Goal: Task Accomplishment & Management: Use online tool/utility

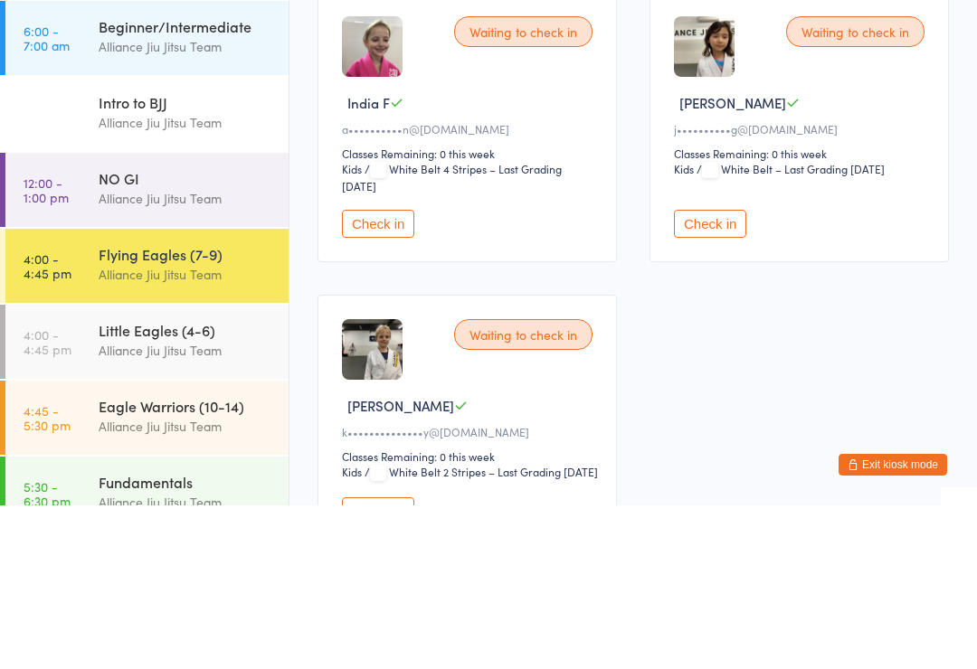
scroll to position [47, 0]
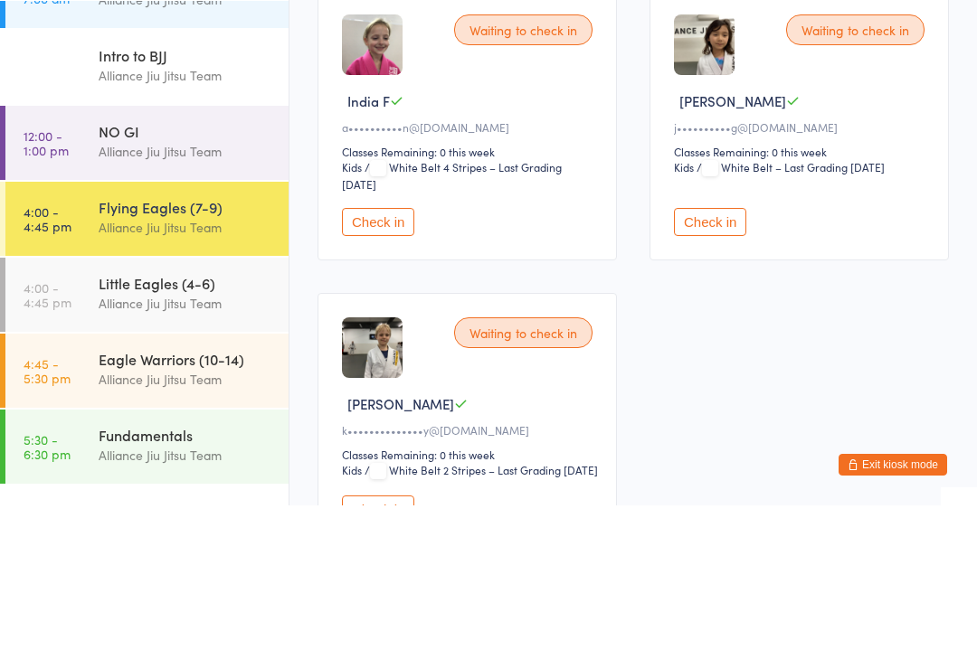
type input "Monte"
click at [569, 59] on div "[PERSON_NAME] k•••••m@[DOMAIN_NAME] Drop in" at bounding box center [632, 57] width 629 height 42
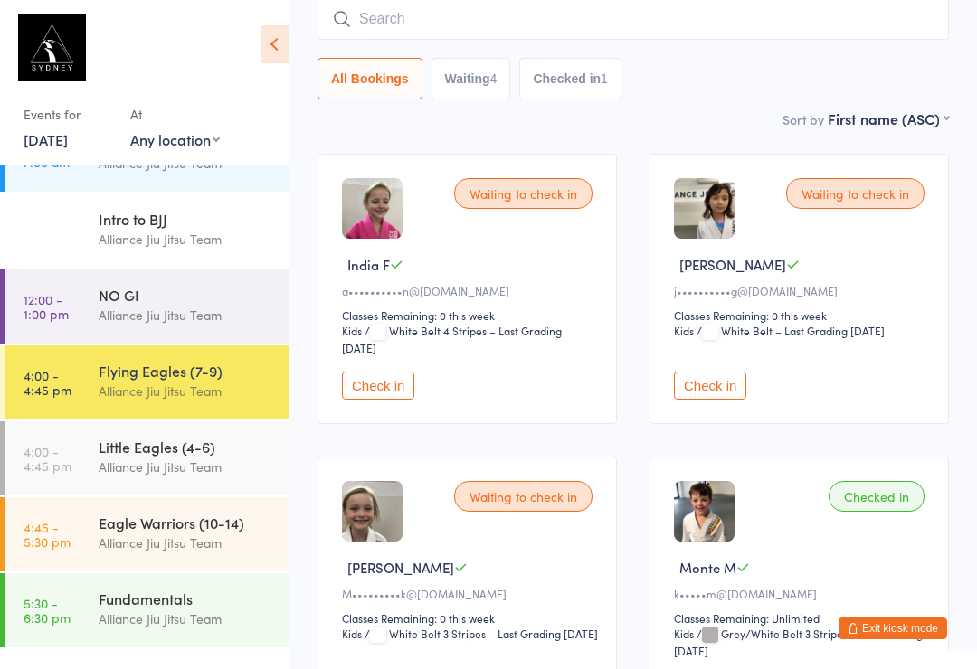
click at [445, 28] on input "search" at bounding box center [632, 19] width 631 height 42
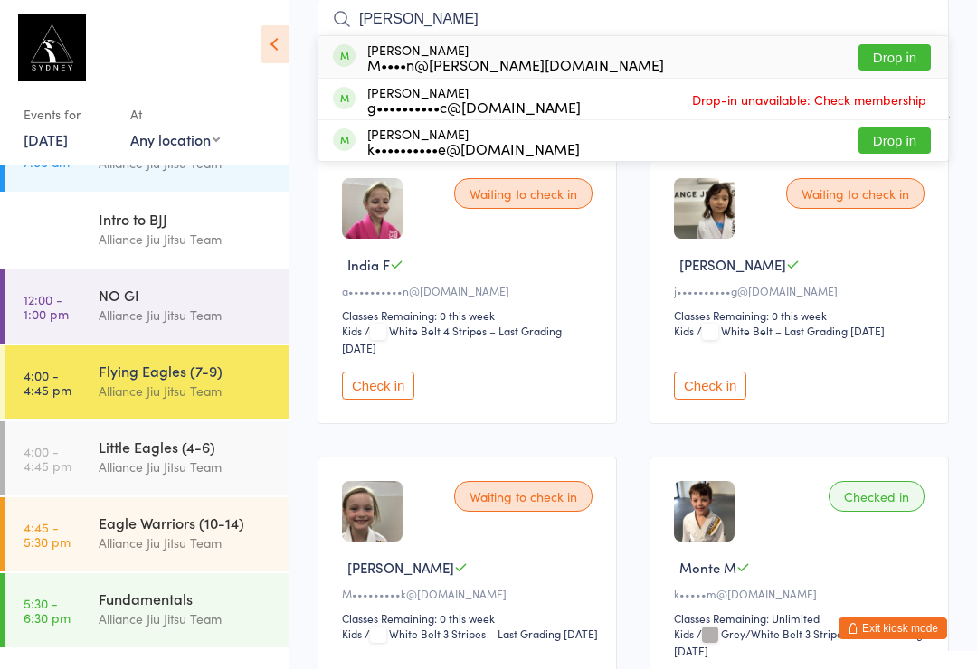
type input "[PERSON_NAME]"
click at [902, 62] on button "Drop in" at bounding box center [894, 57] width 72 height 26
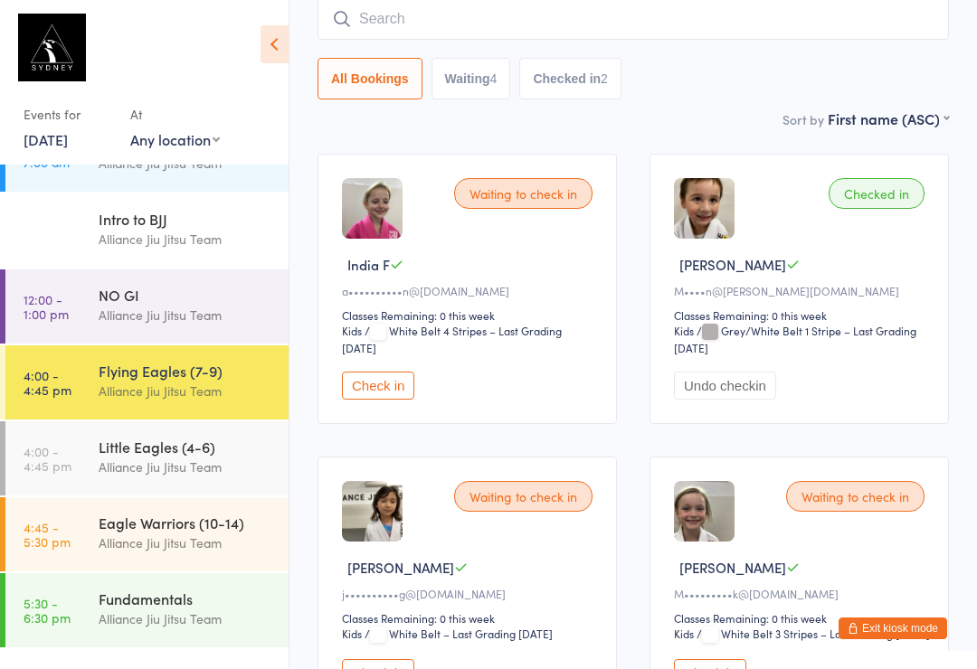
click at [408, 23] on input "search" at bounding box center [632, 19] width 631 height 42
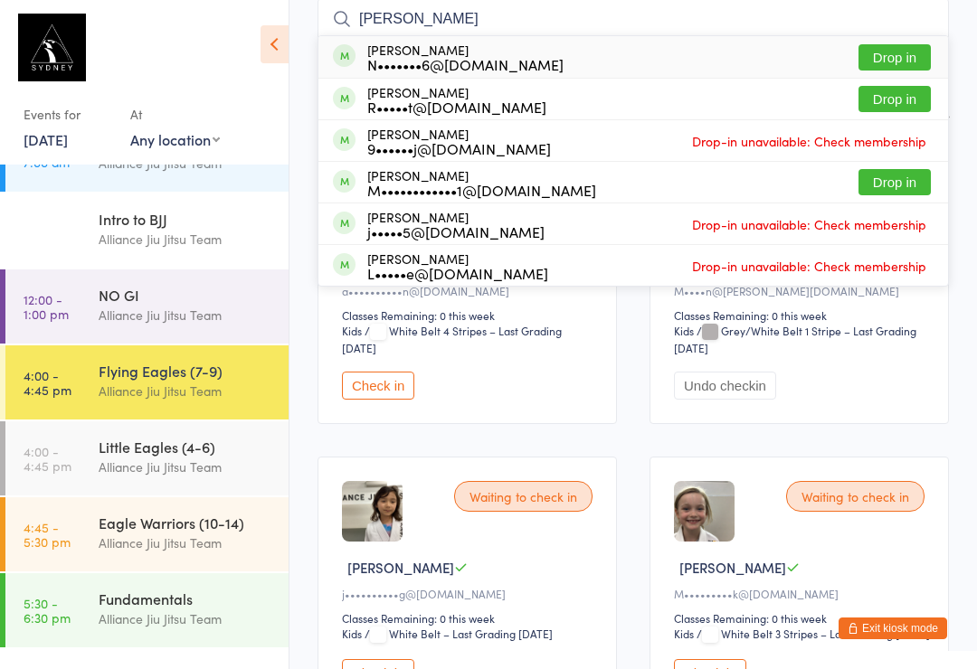
type input "[PERSON_NAME]"
click at [889, 52] on button "Drop in" at bounding box center [894, 57] width 72 height 26
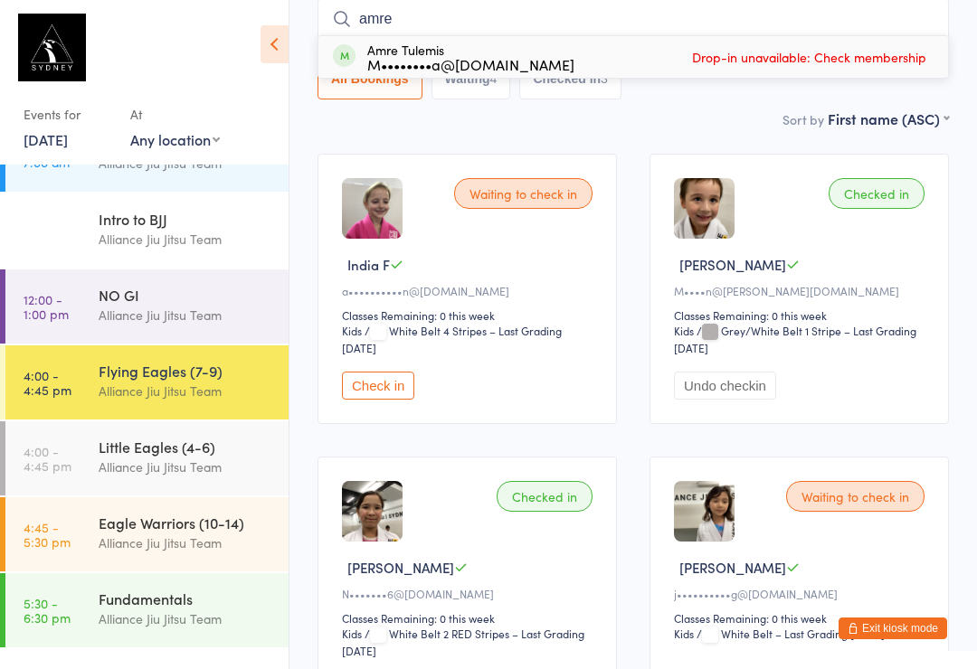
type input "amre"
click at [527, 54] on div "Amre Tulemis M••••••••a@[DOMAIN_NAME] Drop-in unavailable: Check membership" at bounding box center [632, 57] width 629 height 42
type input "A"
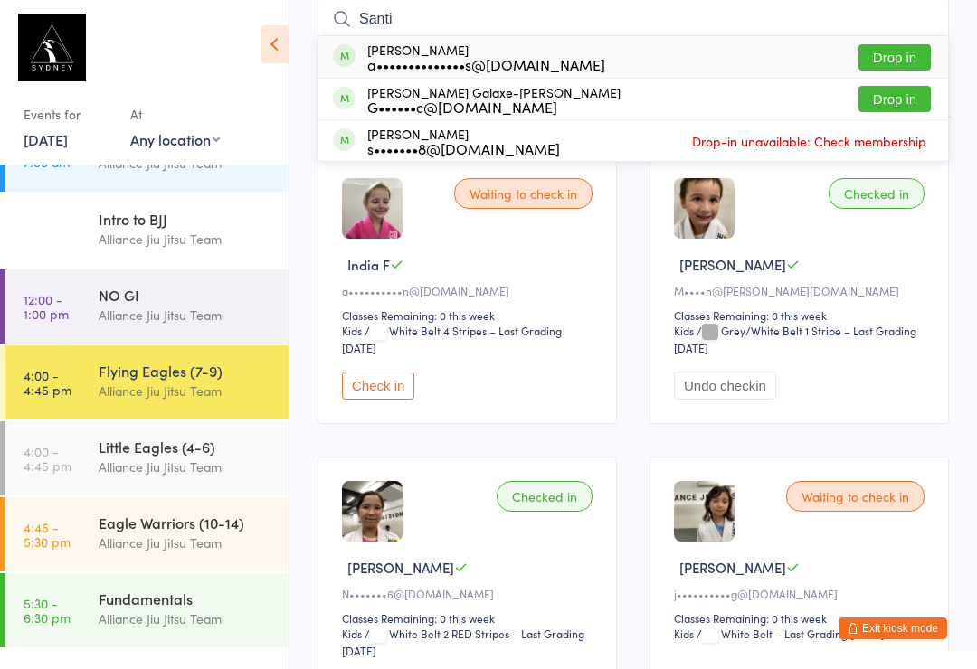
type input "Santi"
click at [922, 93] on button "Drop in" at bounding box center [894, 99] width 72 height 26
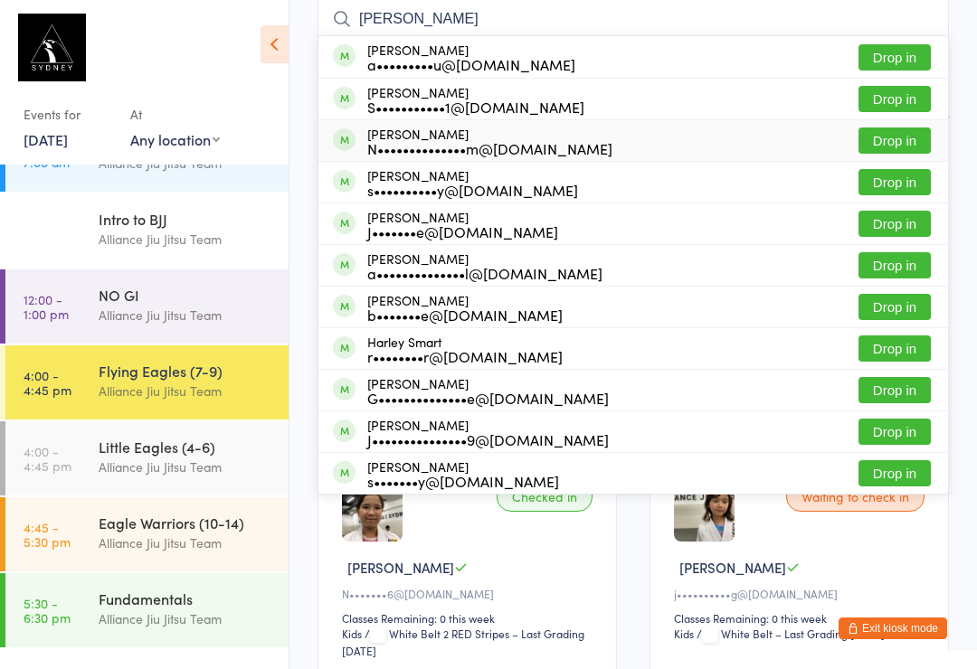
type input "[PERSON_NAME]"
click at [382, 141] on div "N••••••••••••••m@[DOMAIN_NAME]" at bounding box center [489, 148] width 245 height 14
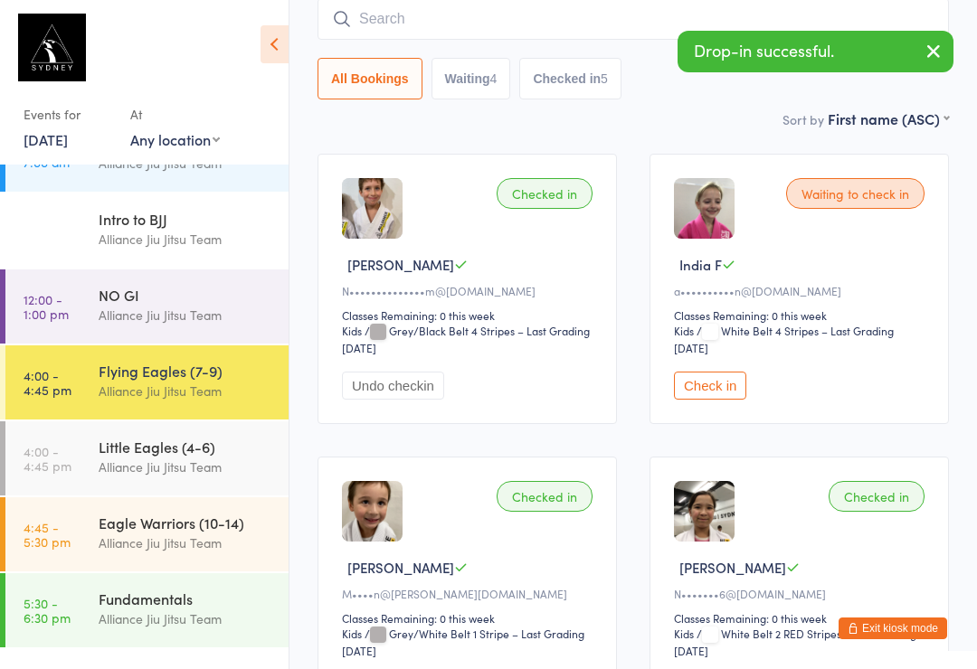
click at [378, 14] on input "search" at bounding box center [632, 19] width 631 height 42
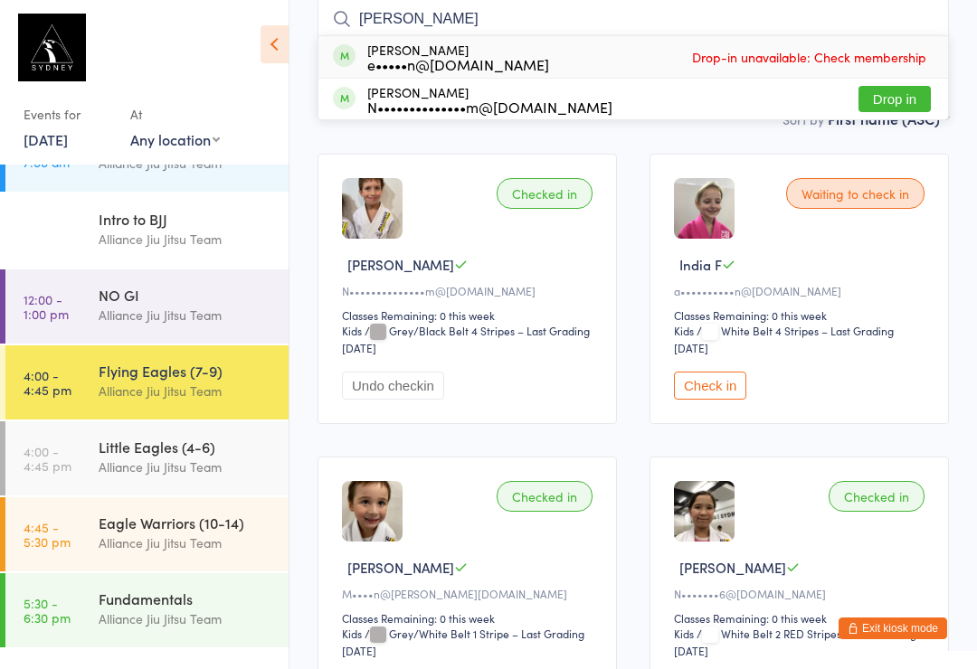
type input "[PERSON_NAME]"
click at [368, 94] on div "[PERSON_NAME] N••••••••••••••m@[DOMAIN_NAME]" at bounding box center [489, 99] width 245 height 29
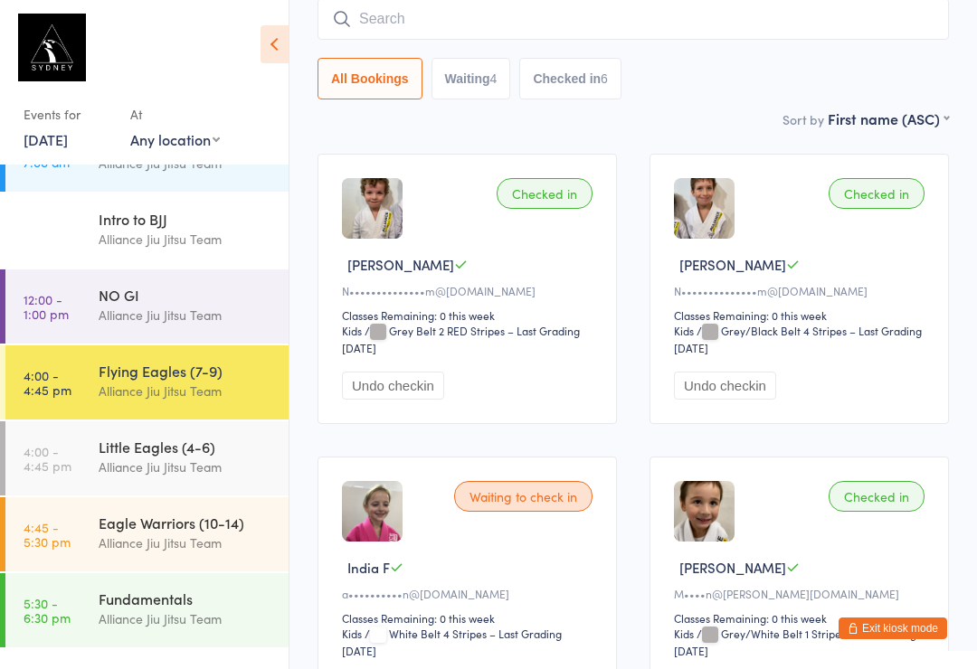
scroll to position [158, 0]
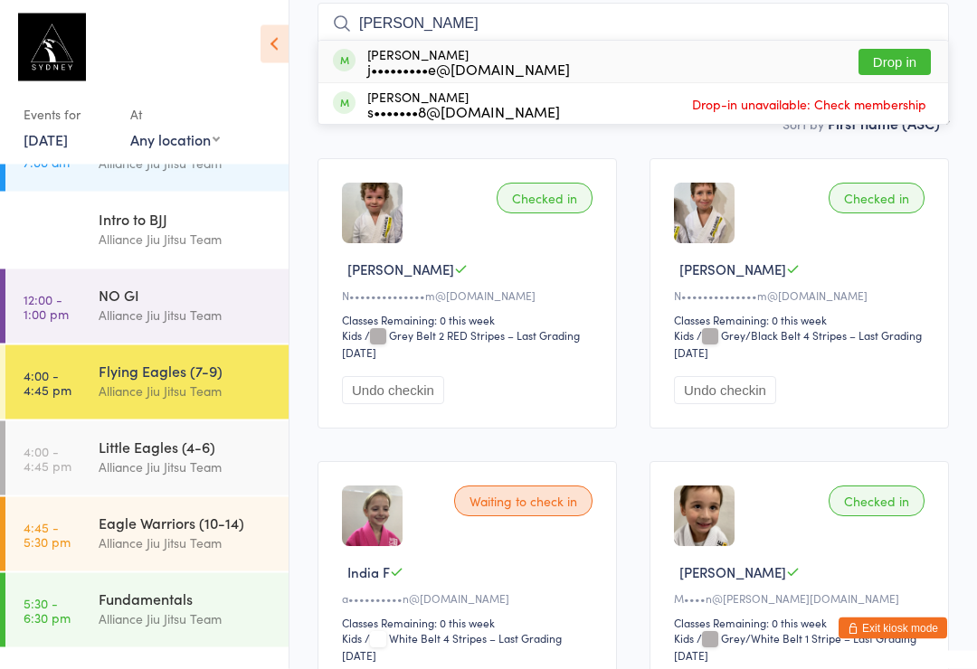
type input "[PERSON_NAME]"
click at [480, 53] on div "Saya Raffe j•••••••••e@[DOMAIN_NAME]" at bounding box center [468, 62] width 203 height 29
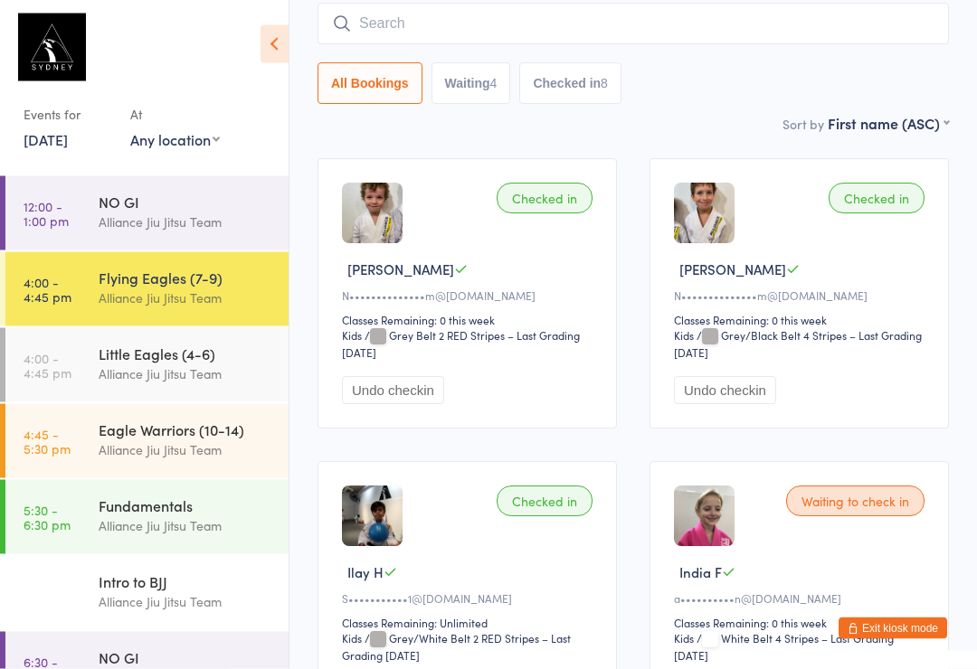
scroll to position [143, 0]
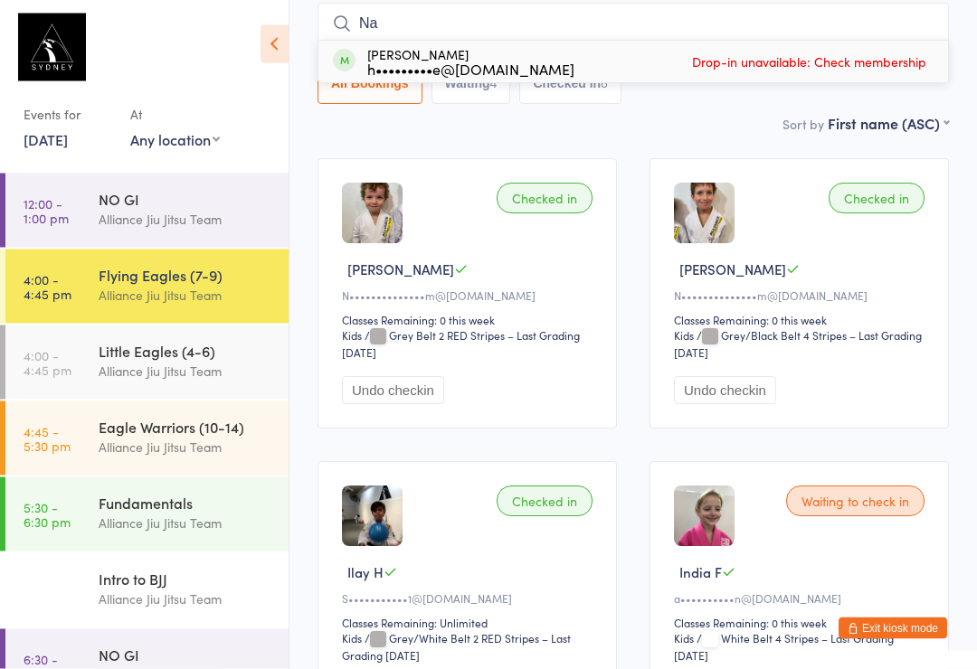
type input "N"
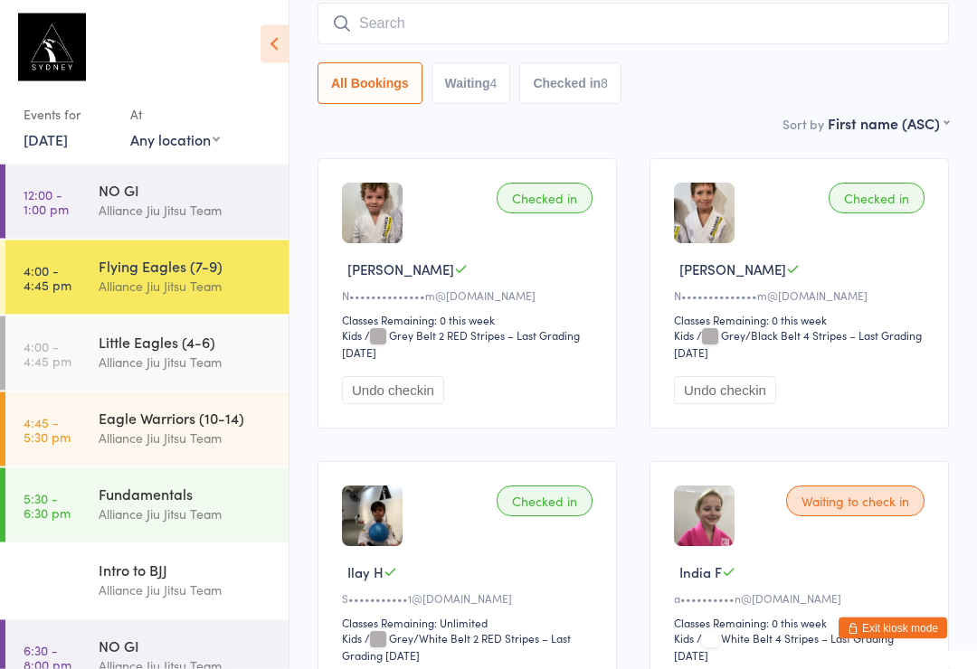
scroll to position [151, 0]
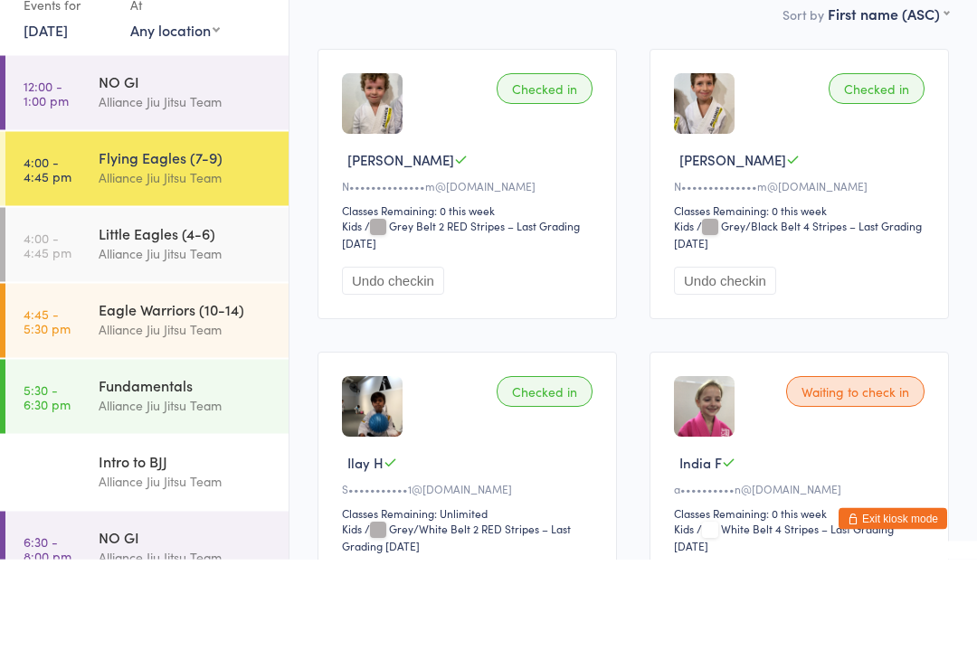
click at [187, 409] on div "Eagle Warriors (10-14)" at bounding box center [186, 419] width 175 height 20
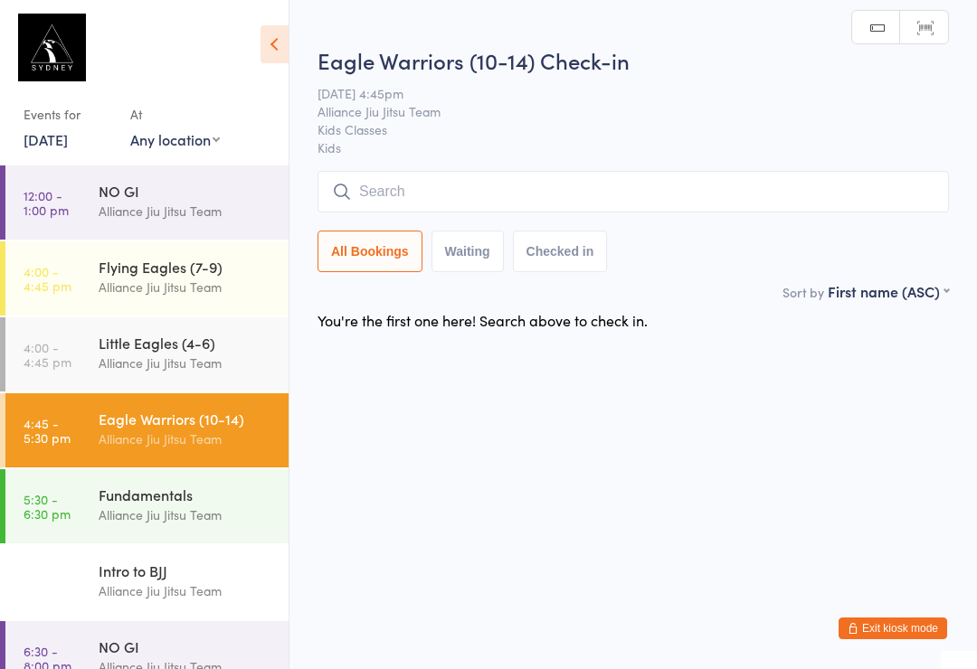
click at [675, 185] on input "search" at bounding box center [632, 192] width 631 height 42
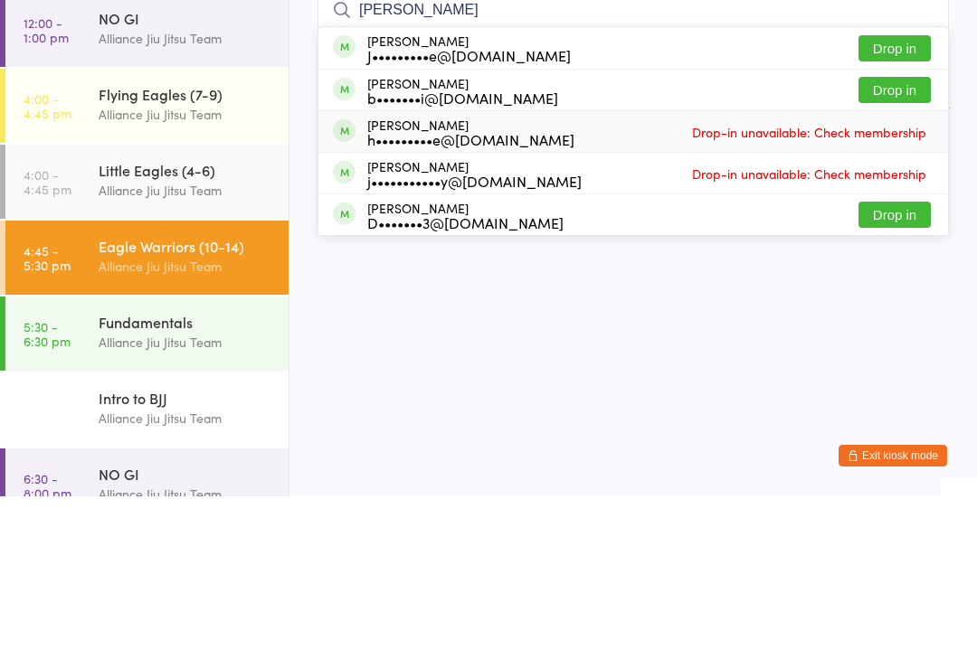
type input "[PERSON_NAME]"
click at [474, 305] on div "h•••••••••e@[DOMAIN_NAME]" at bounding box center [470, 312] width 207 height 14
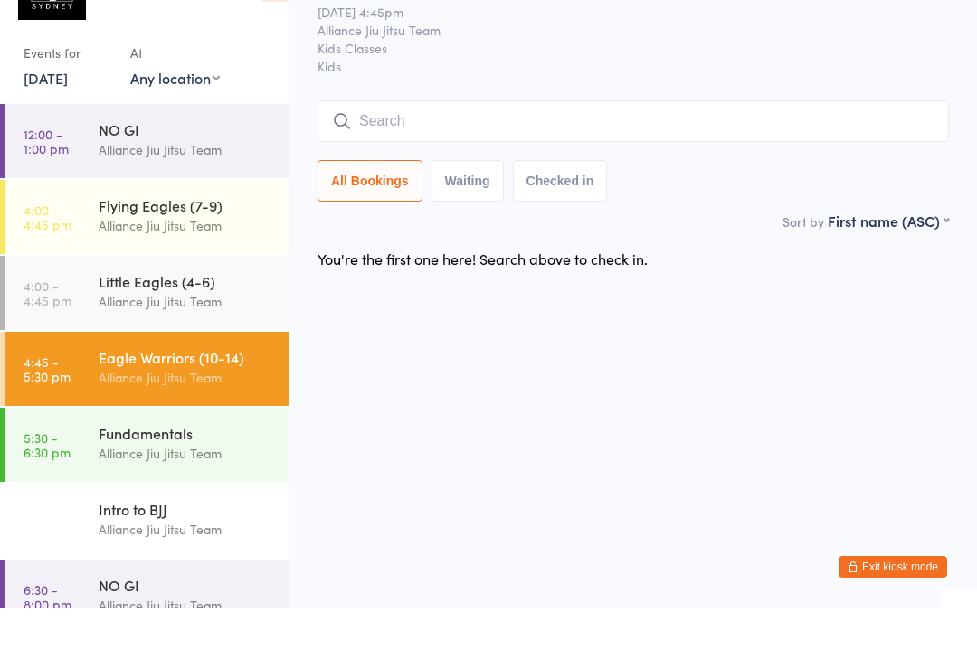
click at [819, 162] on input "search" at bounding box center [632, 183] width 631 height 42
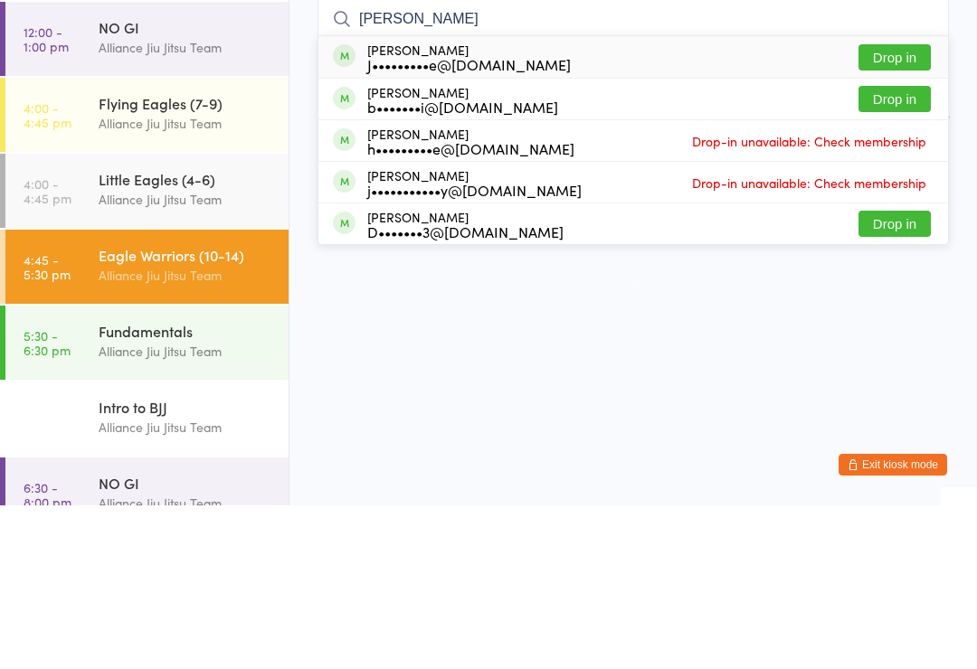
type input "[PERSON_NAME]"
click at [476, 305] on div "h•••••••••e@[DOMAIN_NAME]" at bounding box center [470, 312] width 207 height 14
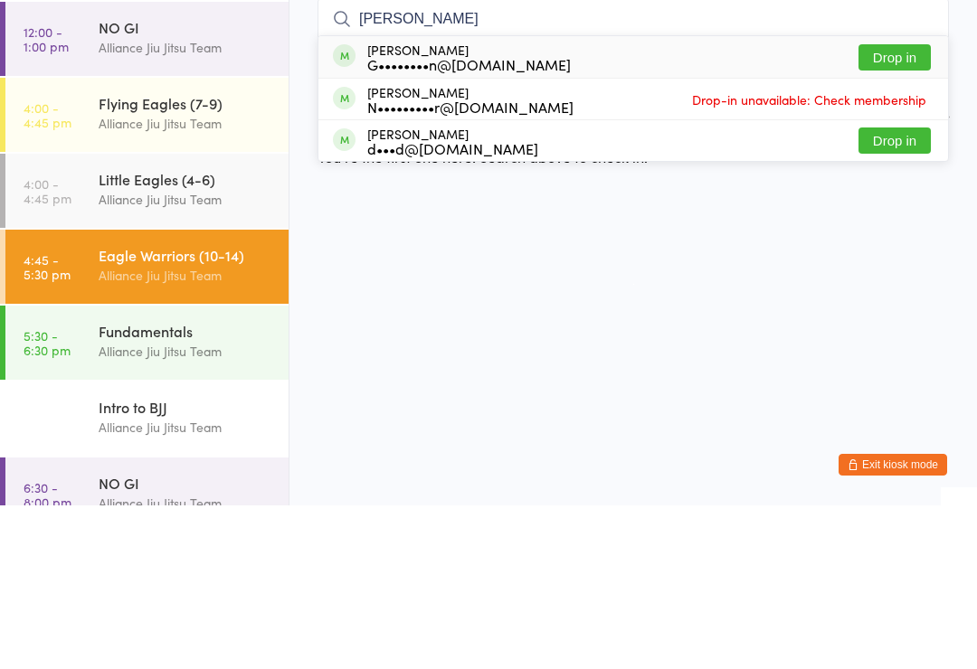
type input "[PERSON_NAME]"
click at [882, 291] on button "Drop in" at bounding box center [894, 304] width 72 height 26
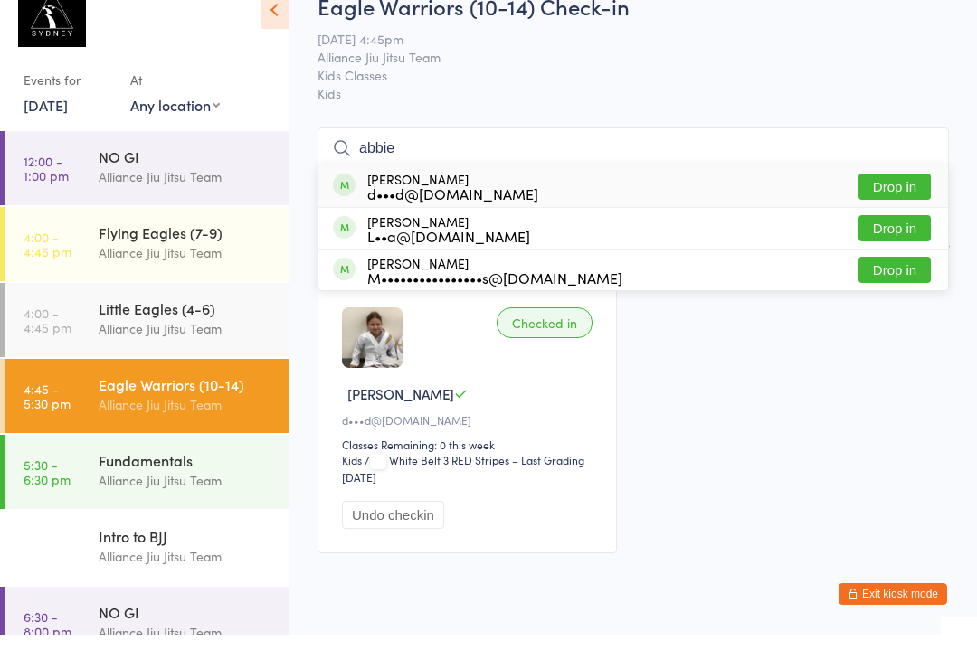
type input "abbie"
click at [502, 206] on div "[PERSON_NAME] d•••d@[DOMAIN_NAME]" at bounding box center [452, 220] width 171 height 29
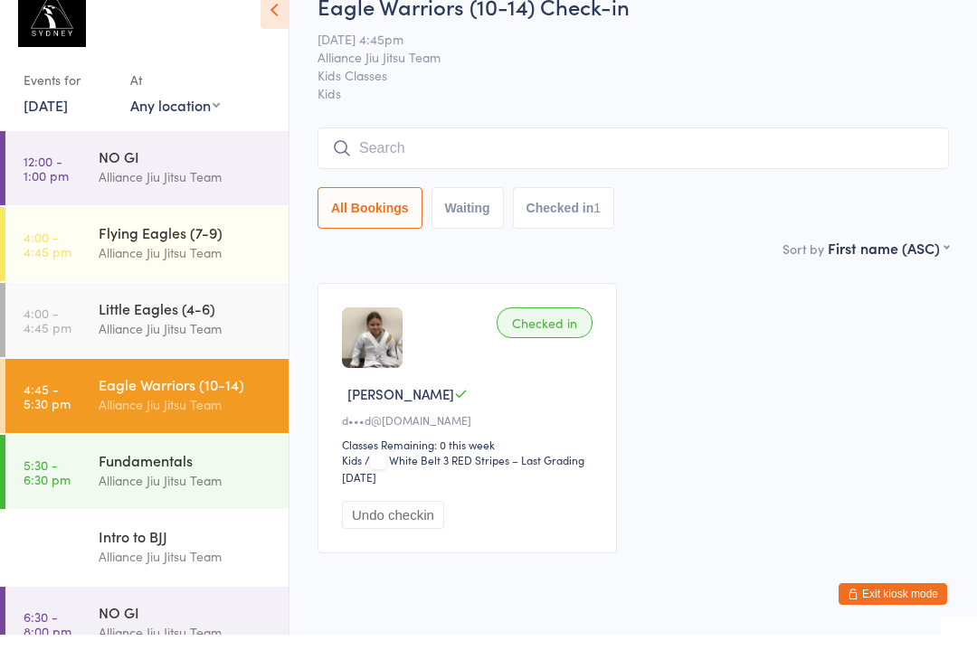
scroll to position [34, 0]
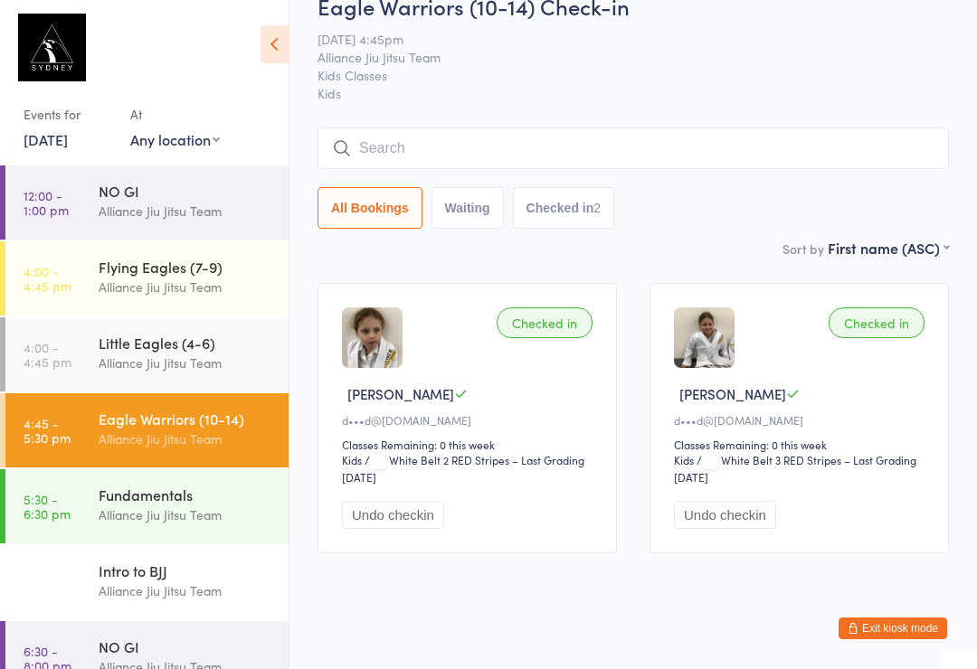
click at [445, 133] on input "search" at bounding box center [632, 148] width 631 height 42
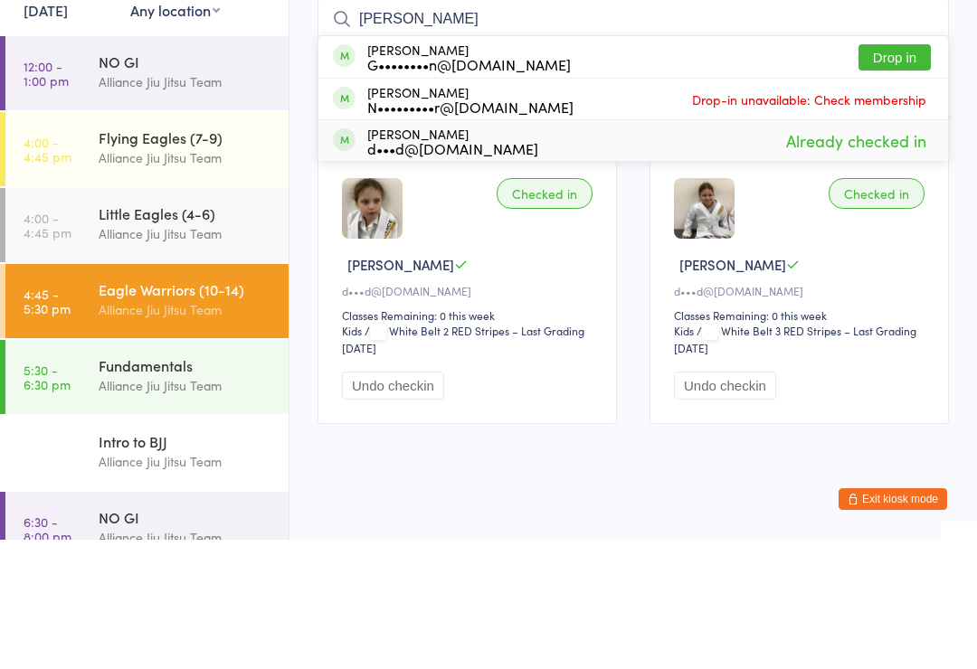
type input "[PERSON_NAME]"
click at [519, 270] on div "d•••d@[DOMAIN_NAME]" at bounding box center [452, 277] width 171 height 14
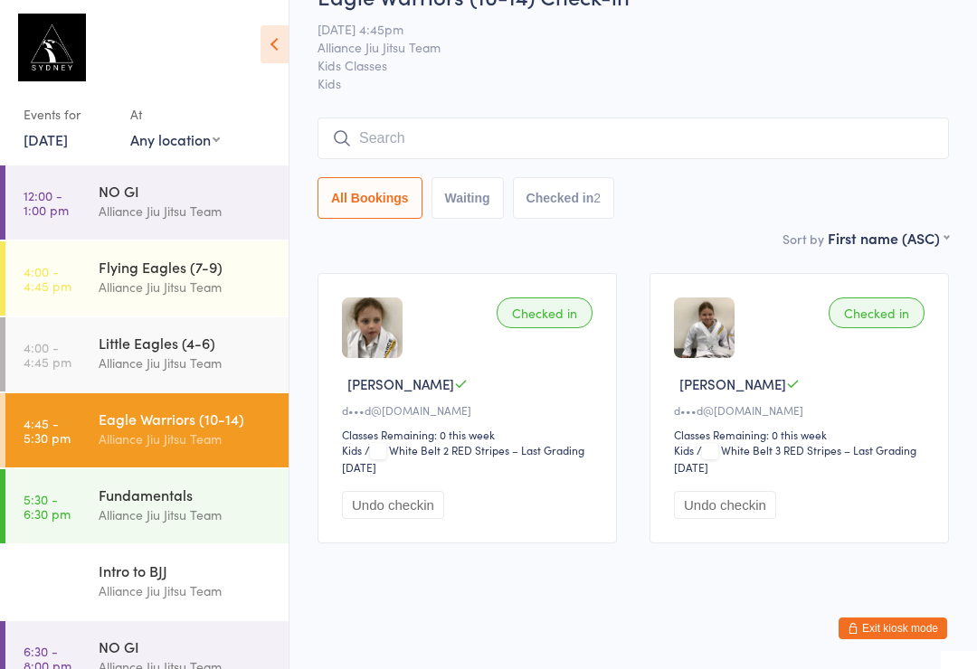
click at [99, 276] on div "Flying Eagles (7-9)" at bounding box center [186, 267] width 175 height 20
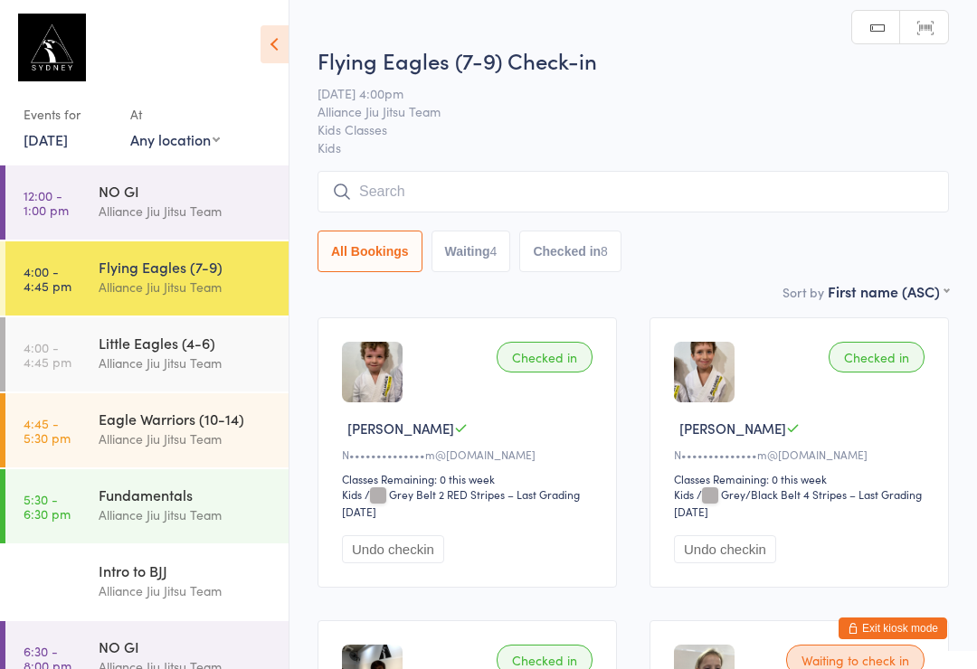
click at [457, 175] on input "search" at bounding box center [632, 192] width 631 height 42
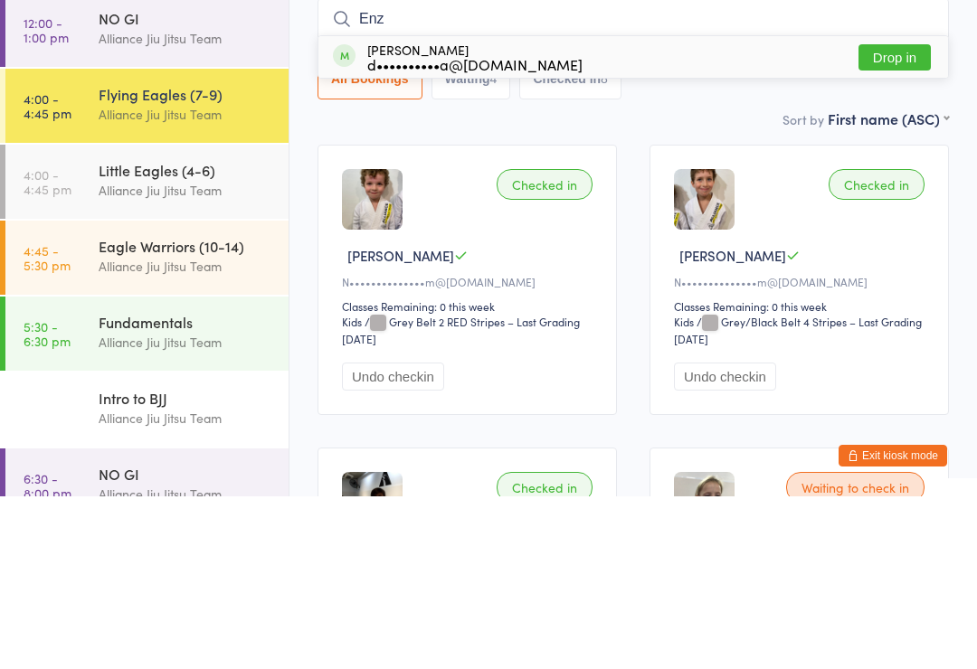
type input "Enz"
click at [454, 230] on div "d••••••••••a@[DOMAIN_NAME]" at bounding box center [474, 237] width 215 height 14
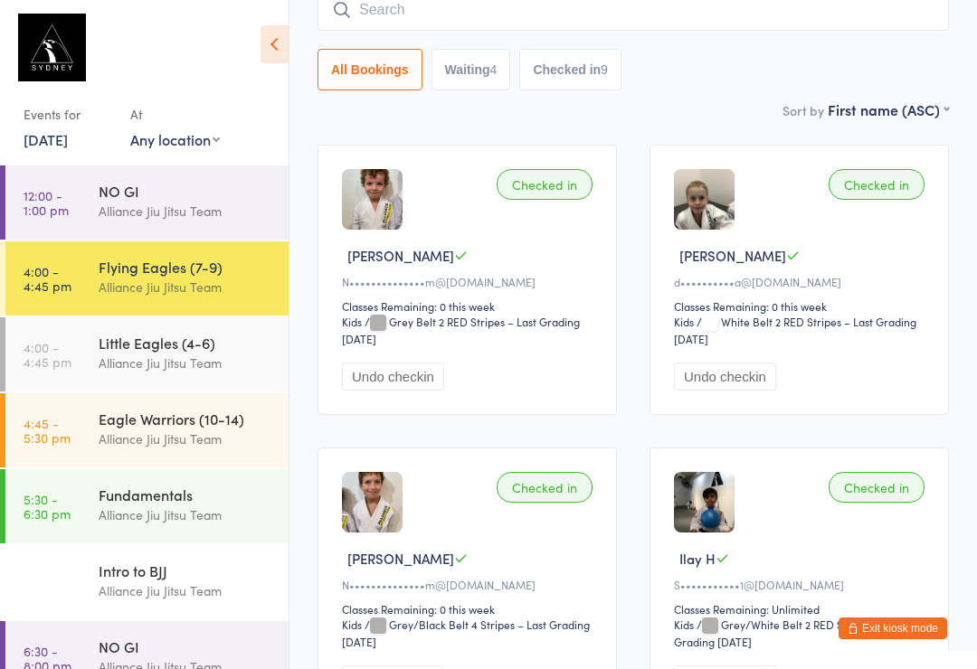
click at [250, 499] on div "Fundamentals" at bounding box center [186, 495] width 175 height 20
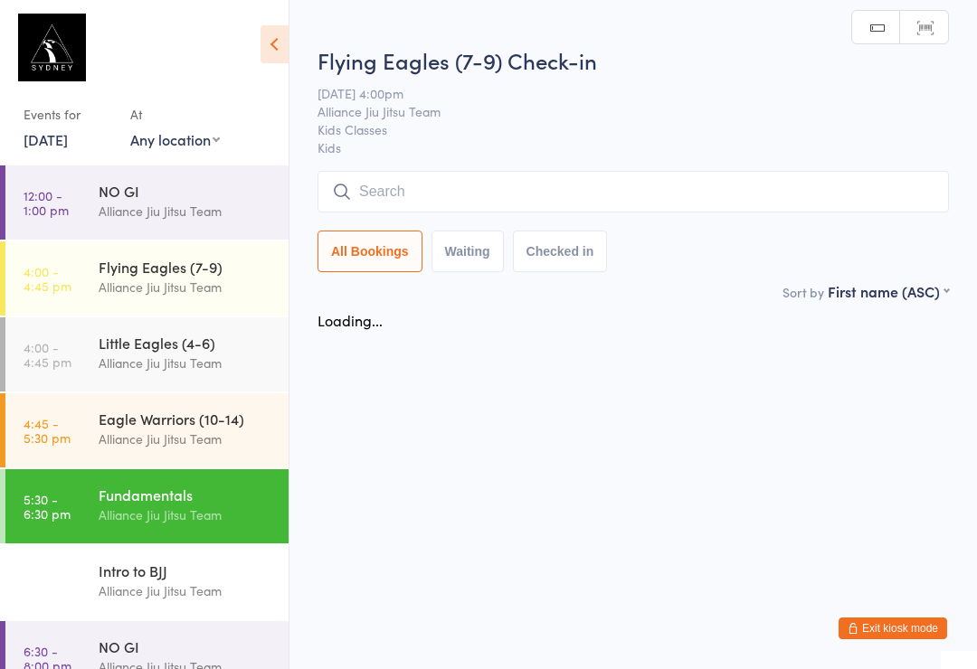
click at [572, 192] on input "search" at bounding box center [632, 192] width 631 height 42
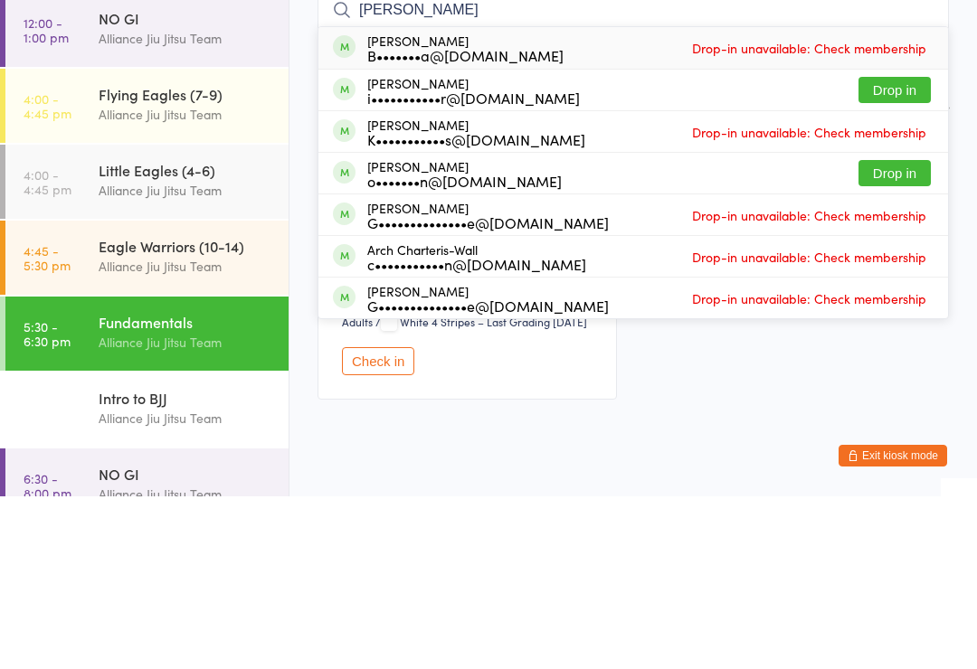
type input "[PERSON_NAME]"
click at [889, 250] on button "Drop in" at bounding box center [894, 263] width 72 height 26
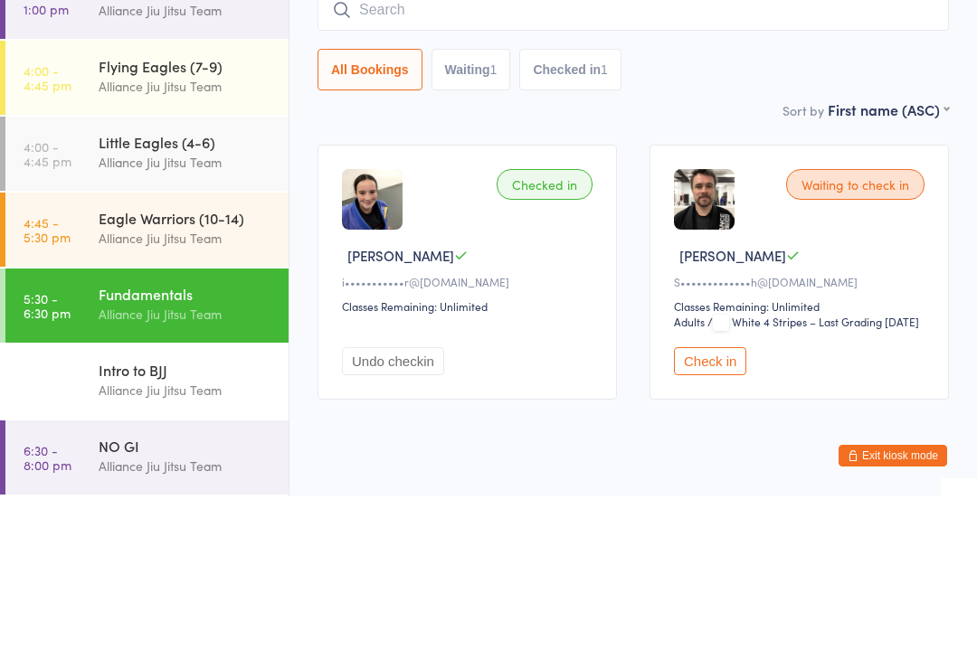
scroll to position [179, 0]
click at [190, 365] on div "Eagle Warriors (10-14) Alliance Jiu Jitsu Team" at bounding box center [194, 400] width 190 height 71
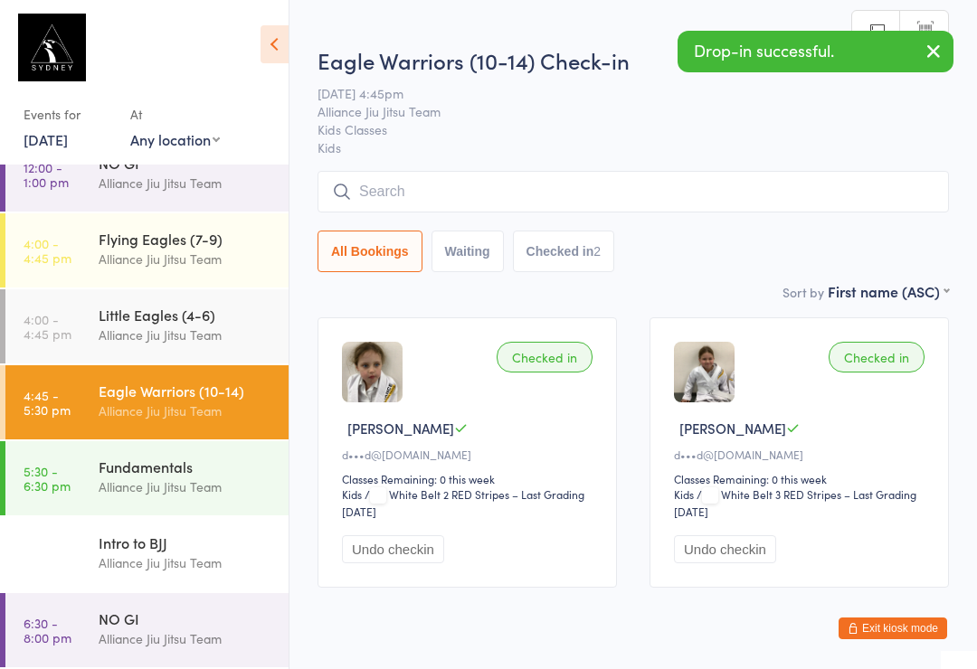
click at [181, 251] on div "Alliance Jiu Jitsu Team" at bounding box center [186, 259] width 175 height 21
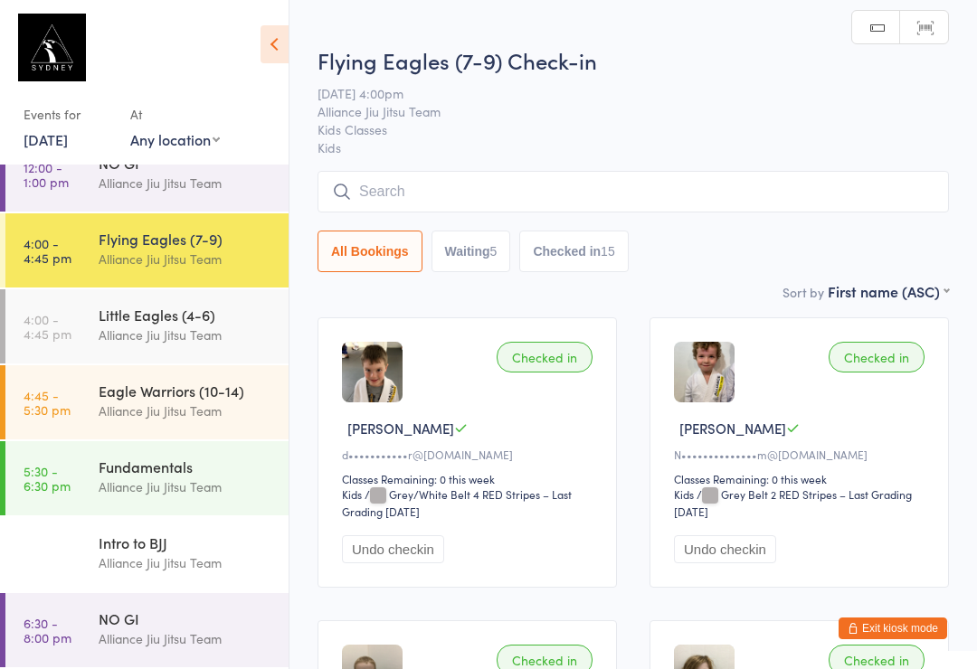
click at [573, 201] on input "search" at bounding box center [632, 192] width 631 height 42
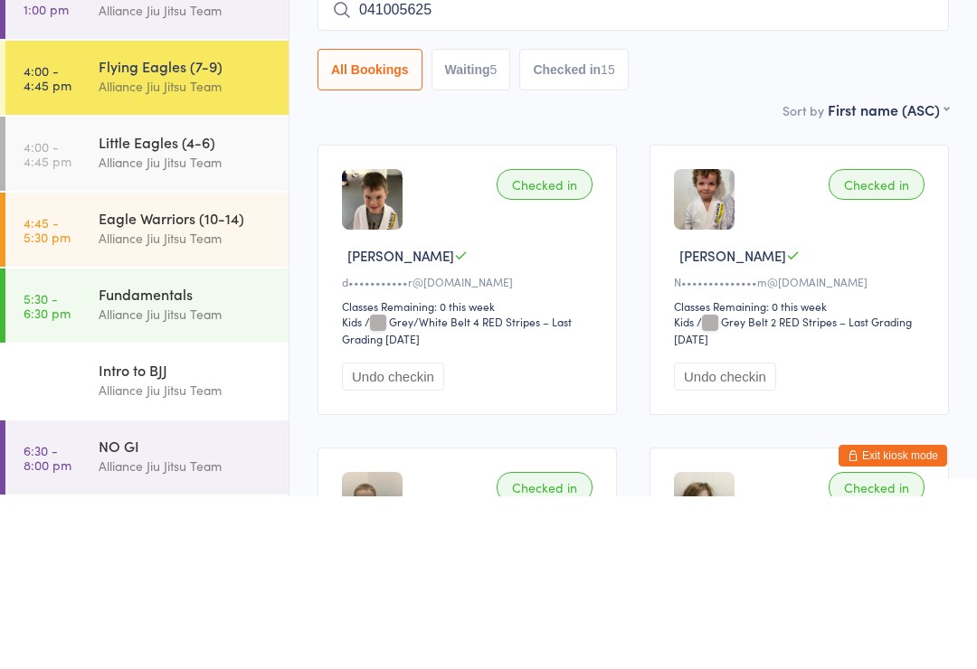
type input "0410056252"
click at [514, 162] on input "0410056252" at bounding box center [632, 183] width 631 height 42
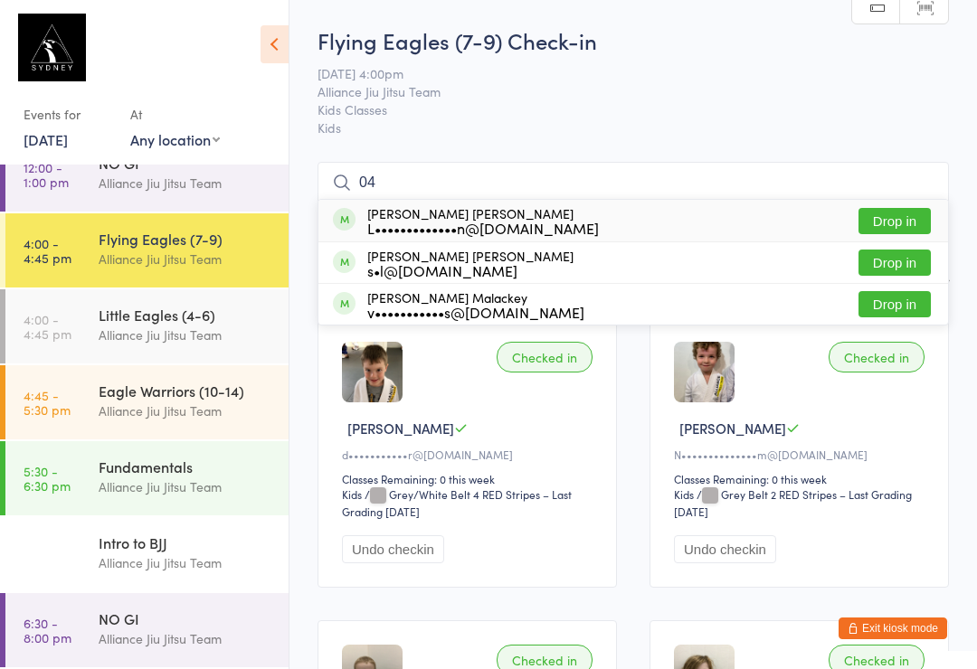
type input "0"
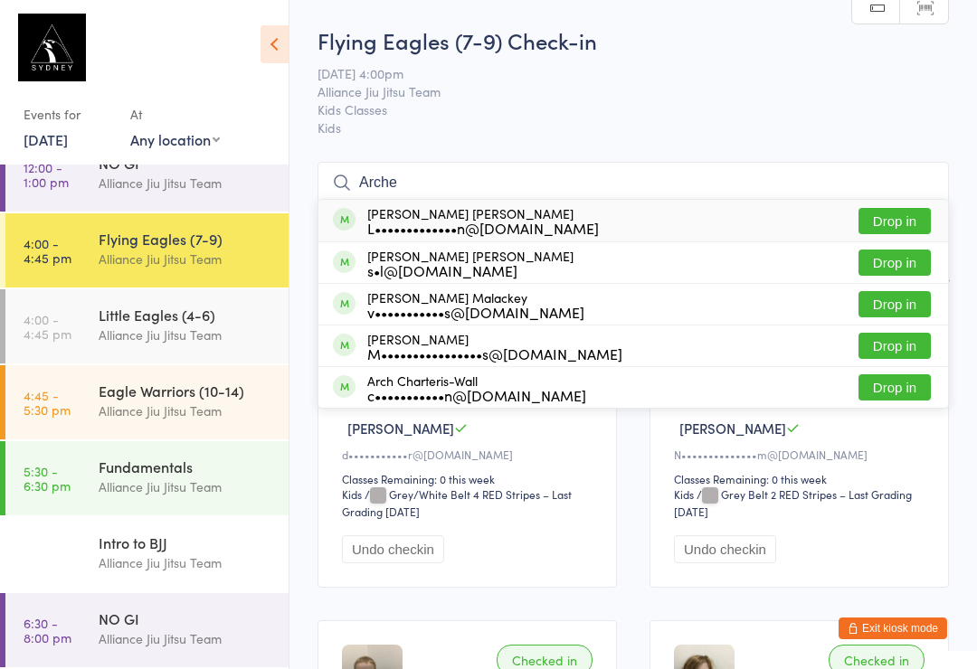
type input "Arche"
click at [882, 209] on button "Drop in" at bounding box center [894, 221] width 72 height 26
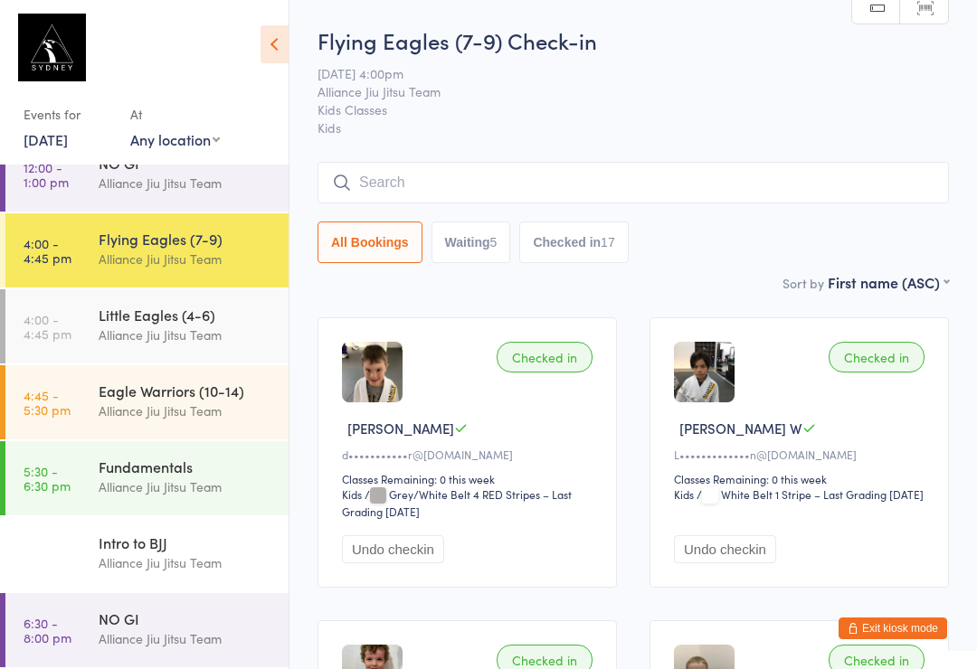
scroll to position [179, 0]
click at [215, 287] on link "4:00 - 4:45 pm Flying Eagles (7-9) Alliance Jiu Jitsu Team" at bounding box center [146, 250] width 283 height 74
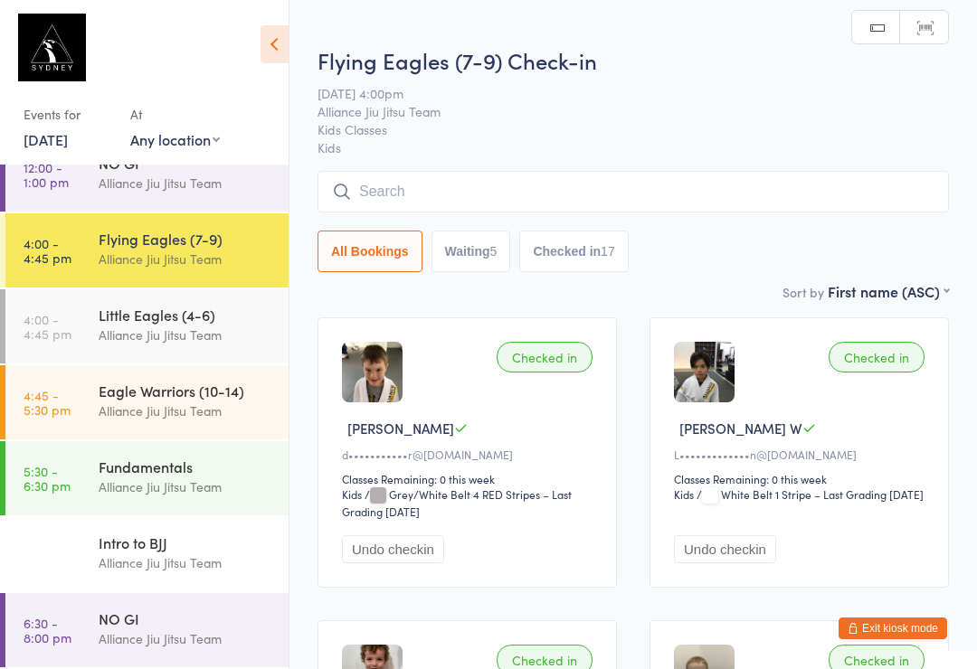
click at [175, 325] on div "Little Eagles (4-6)" at bounding box center [186, 315] width 175 height 20
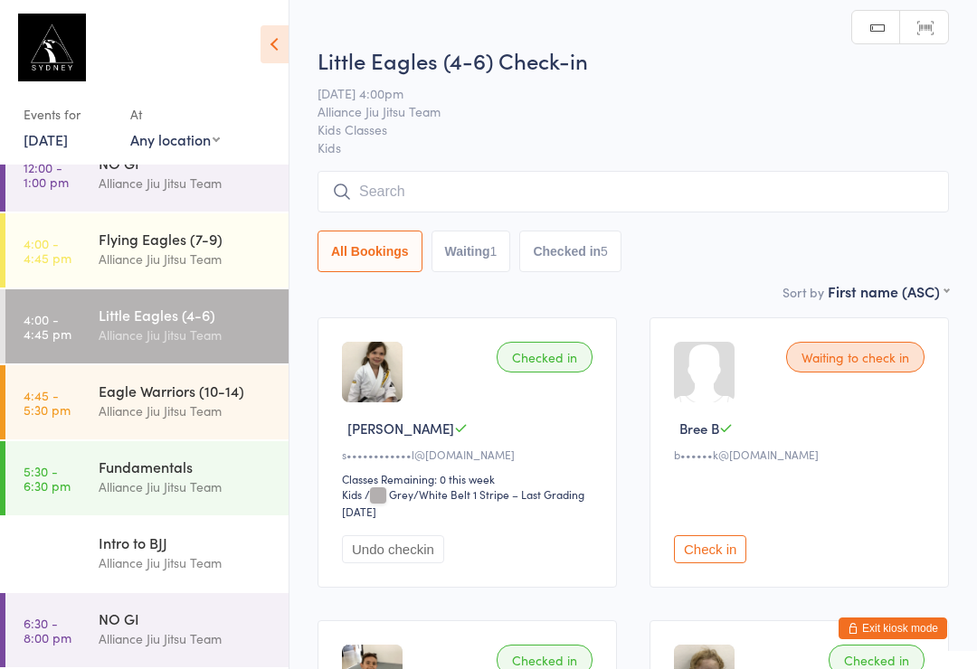
click at [446, 193] on input "search" at bounding box center [632, 192] width 631 height 42
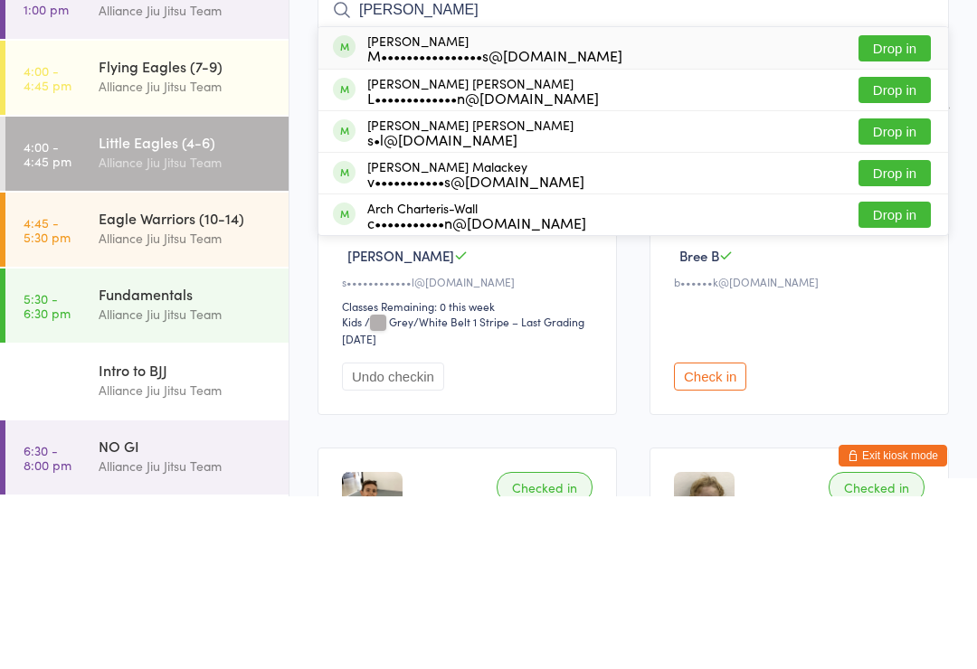
type input "[PERSON_NAME]"
click at [908, 208] on button "Drop in" at bounding box center [894, 221] width 72 height 26
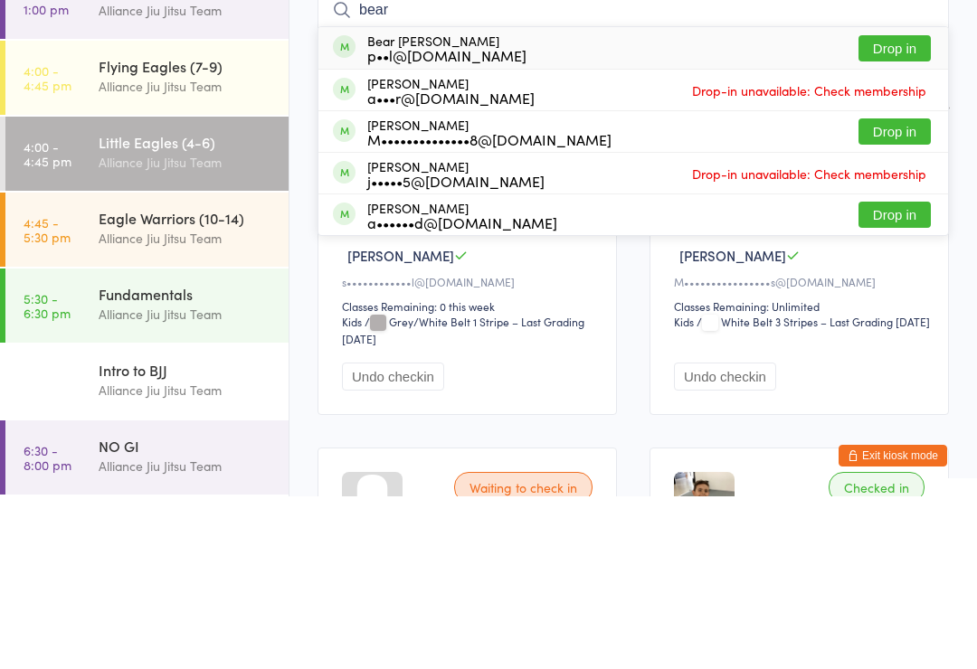
type input "bear"
click at [891, 208] on button "Drop in" at bounding box center [894, 221] width 72 height 26
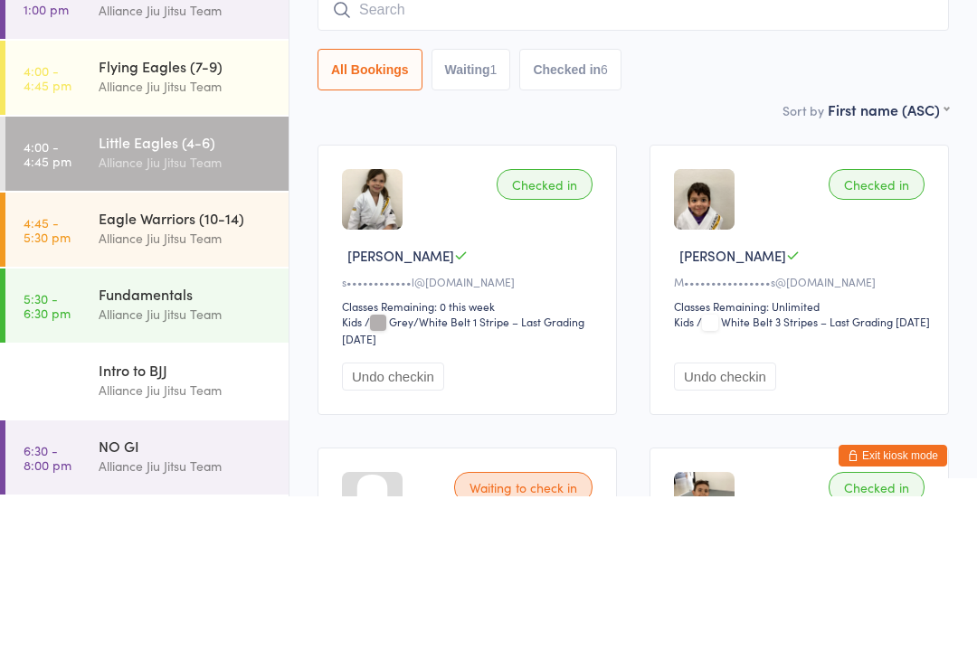
scroll to position [173, 0]
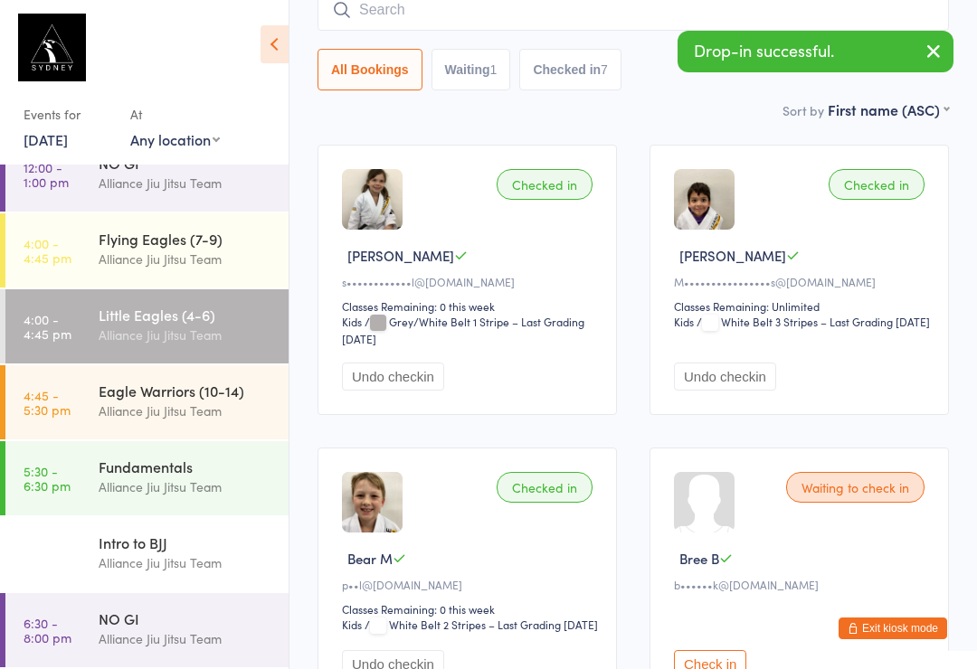
click at [578, 11] on input "search" at bounding box center [632, 10] width 631 height 42
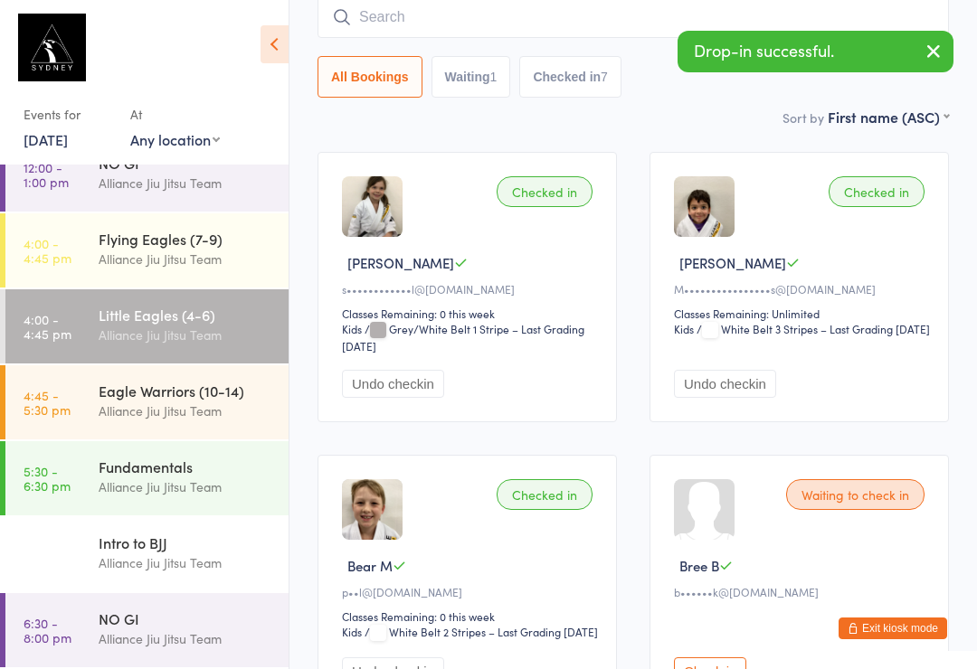
scroll to position [164, 0]
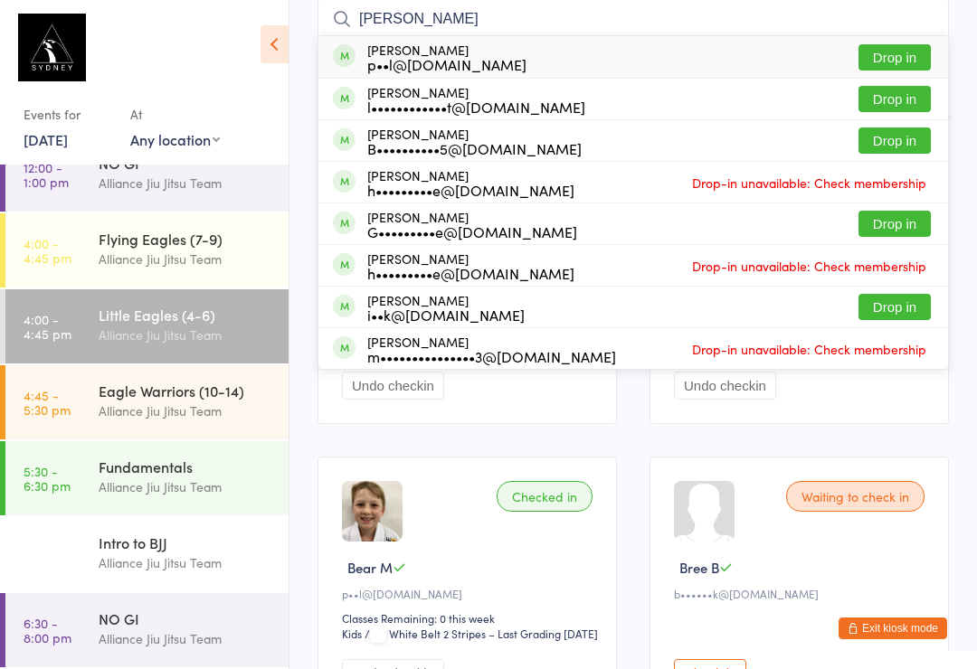
type input "[PERSON_NAME]"
click at [896, 49] on button "Drop in" at bounding box center [894, 57] width 72 height 26
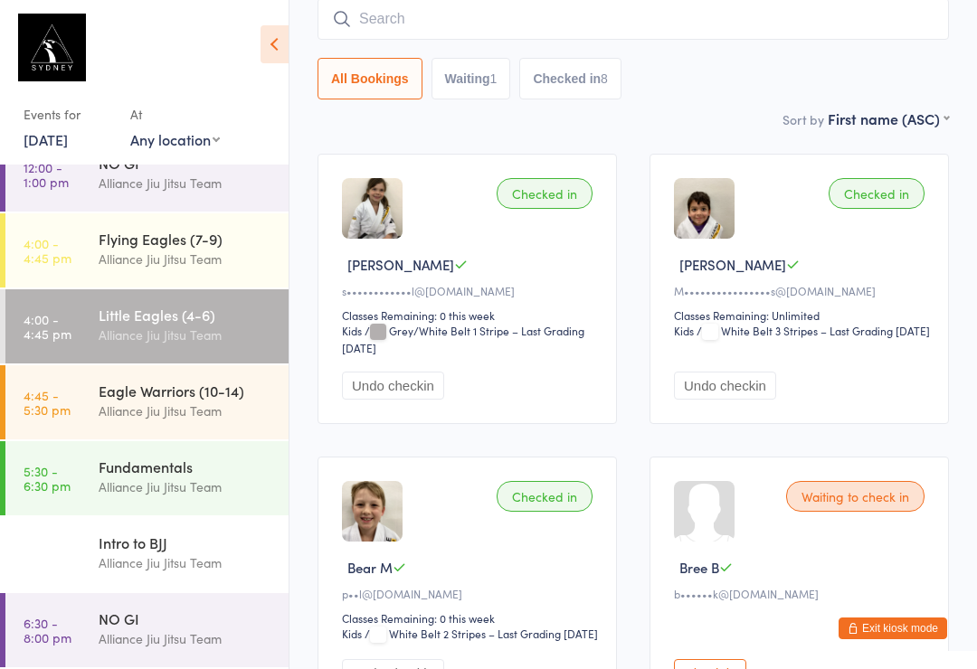
click at [519, 9] on input "search" at bounding box center [632, 19] width 631 height 42
click at [176, 246] on div "Flying Eagles (7-9)" at bounding box center [186, 239] width 175 height 20
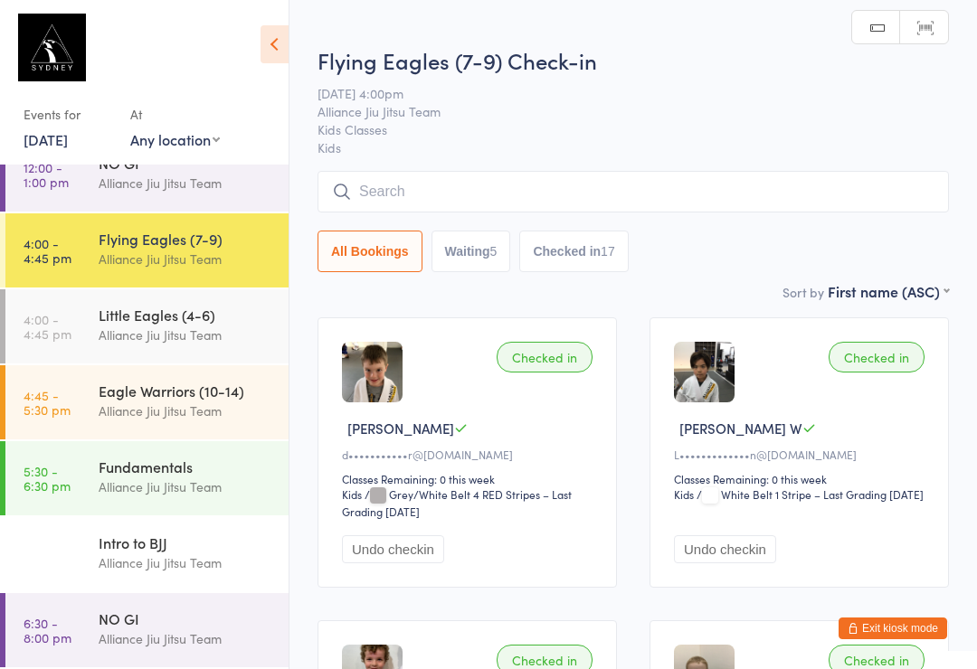
click at [438, 187] on input "search" at bounding box center [632, 192] width 631 height 42
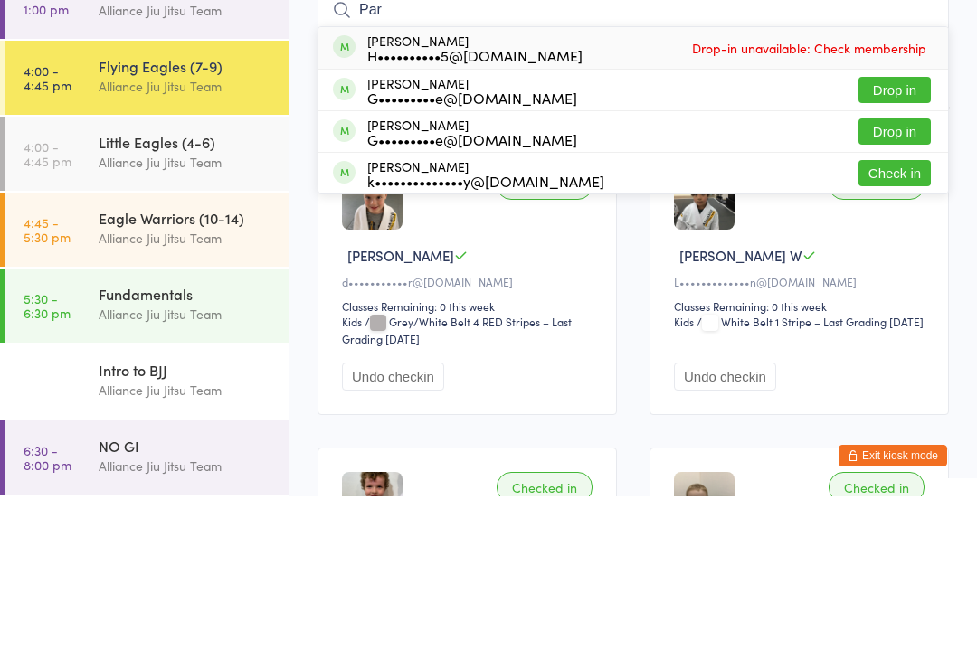
type input "Par"
click at [889, 333] on button "Check in" at bounding box center [894, 346] width 72 height 26
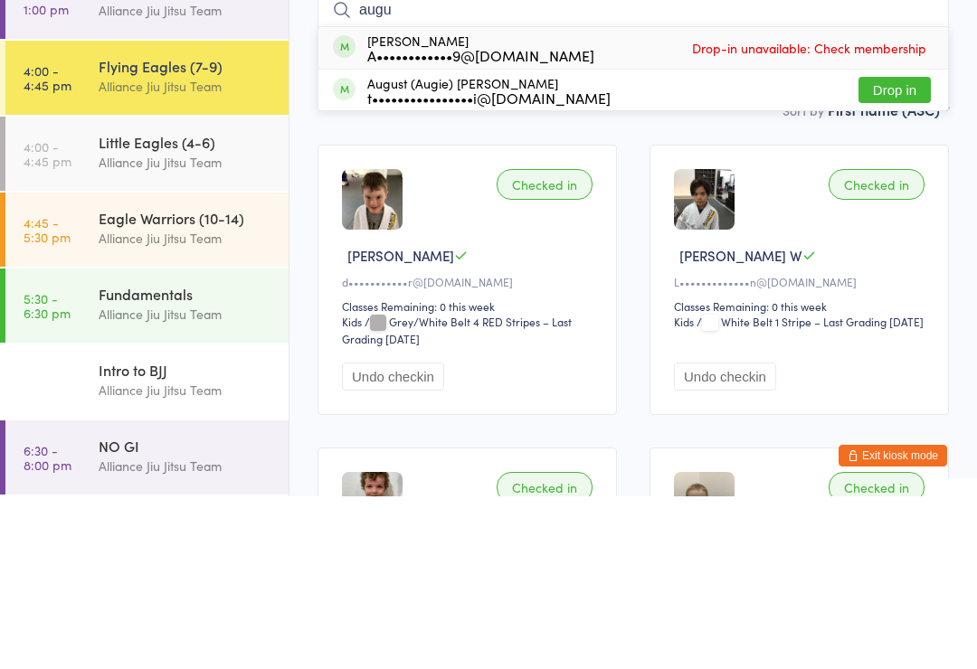
type input "augu"
click at [906, 250] on button "Drop in" at bounding box center [894, 263] width 72 height 26
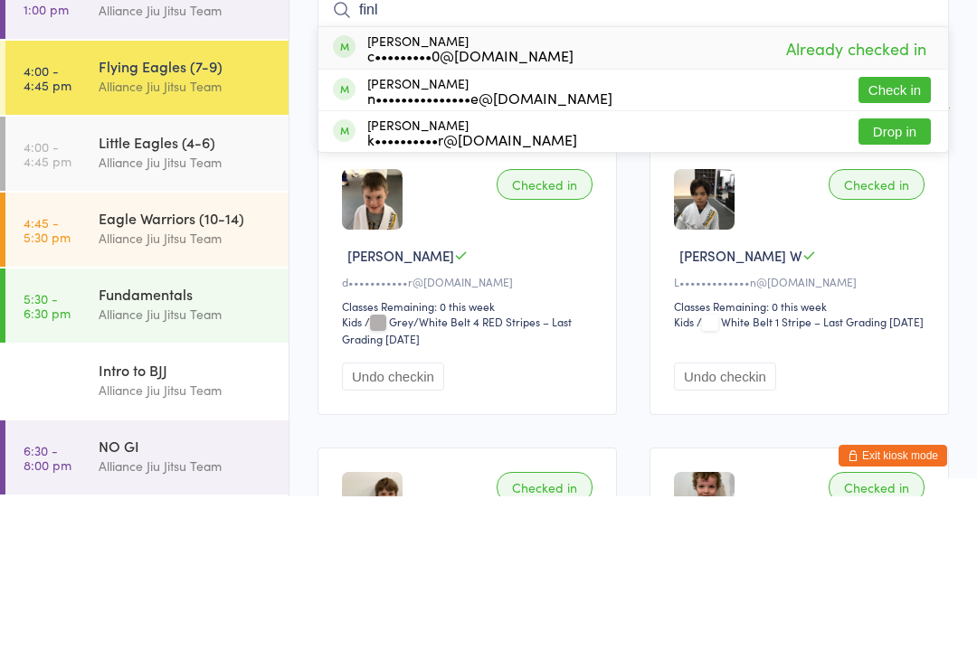
type input "finl"
click at [909, 250] on button "Check in" at bounding box center [894, 263] width 72 height 26
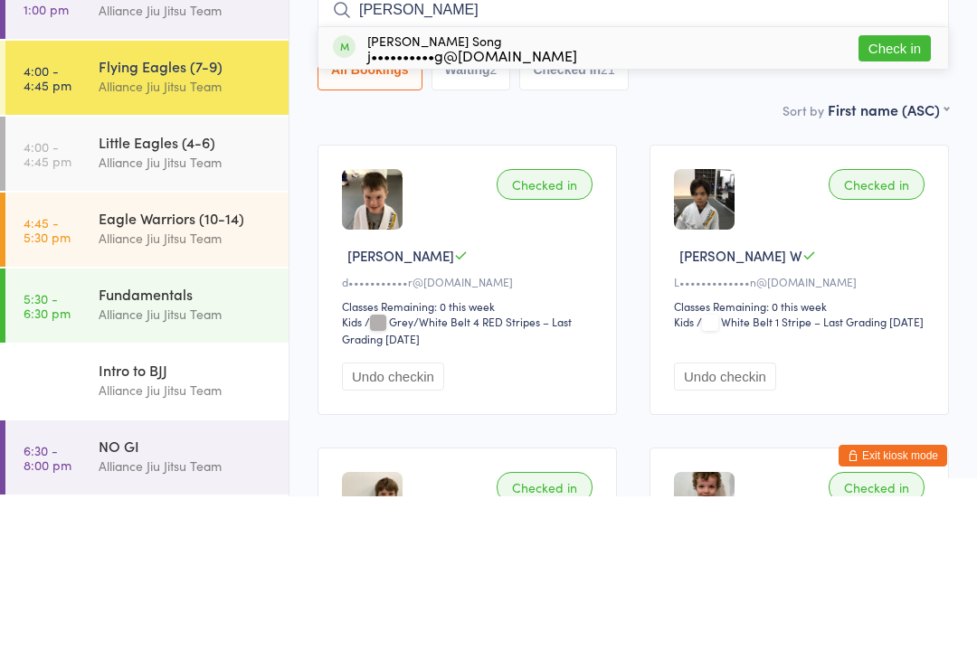
type input "[PERSON_NAME]"
click at [473, 221] on div "j••••••••••g@[DOMAIN_NAME]" at bounding box center [472, 228] width 210 height 14
type input "[PERSON_NAME]"
click at [424, 272] on div "Sort by First name (ASC) First name (ASC) First name (DESC) Last name (ASC) Las…" at bounding box center [632, 282] width 631 height 20
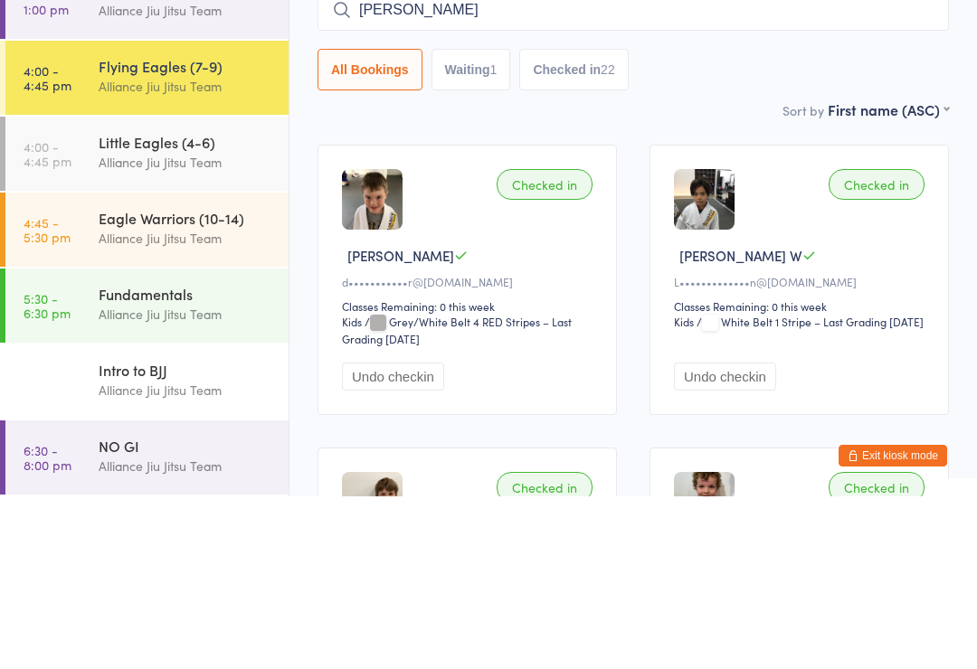
scroll to position [173, 0]
